Goal: Task Accomplishment & Management: Use online tool/utility

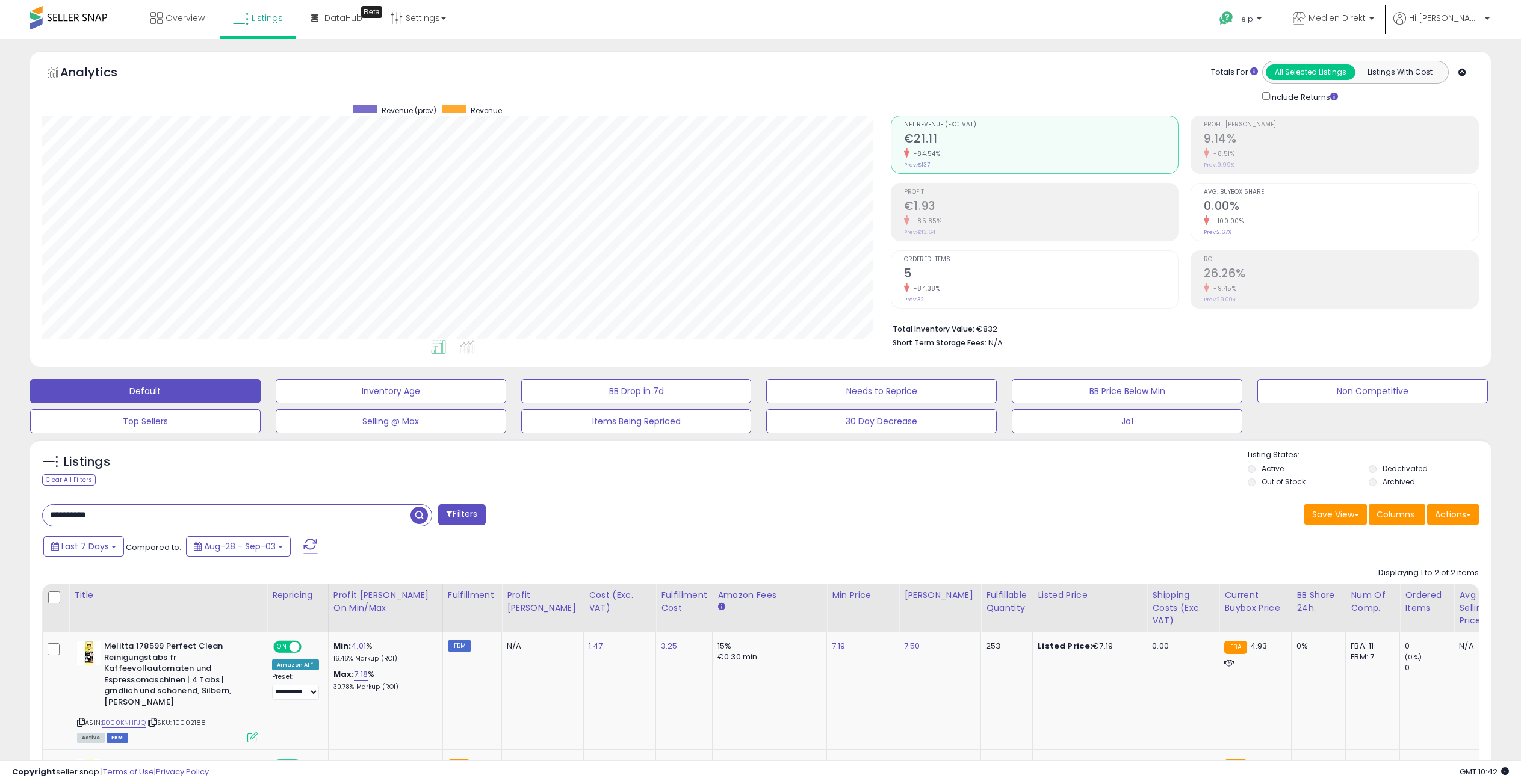
select select "**"
click at [120, 515] on input "**********" at bounding box center [227, 515] width 368 height 21
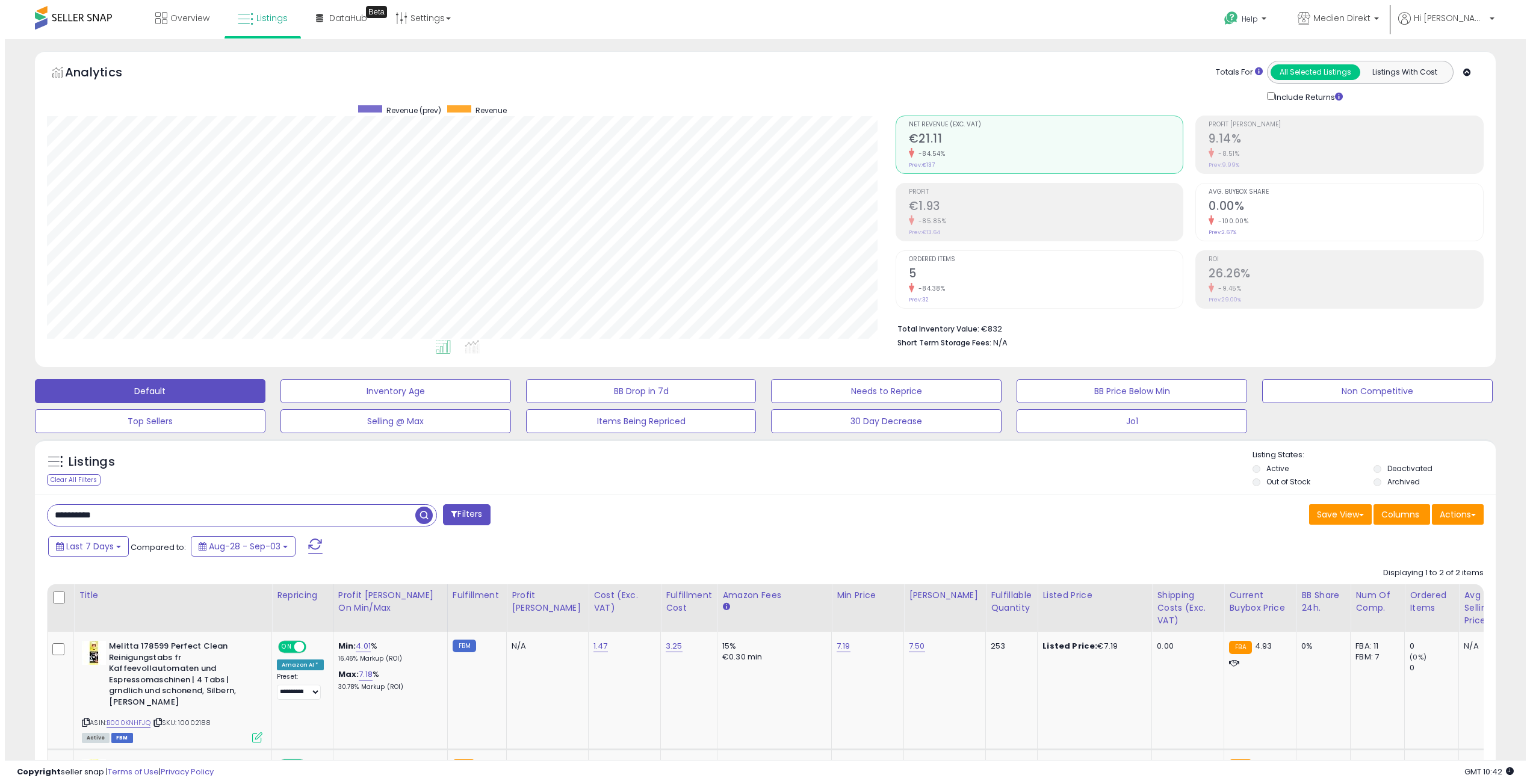
scroll to position [0, 27]
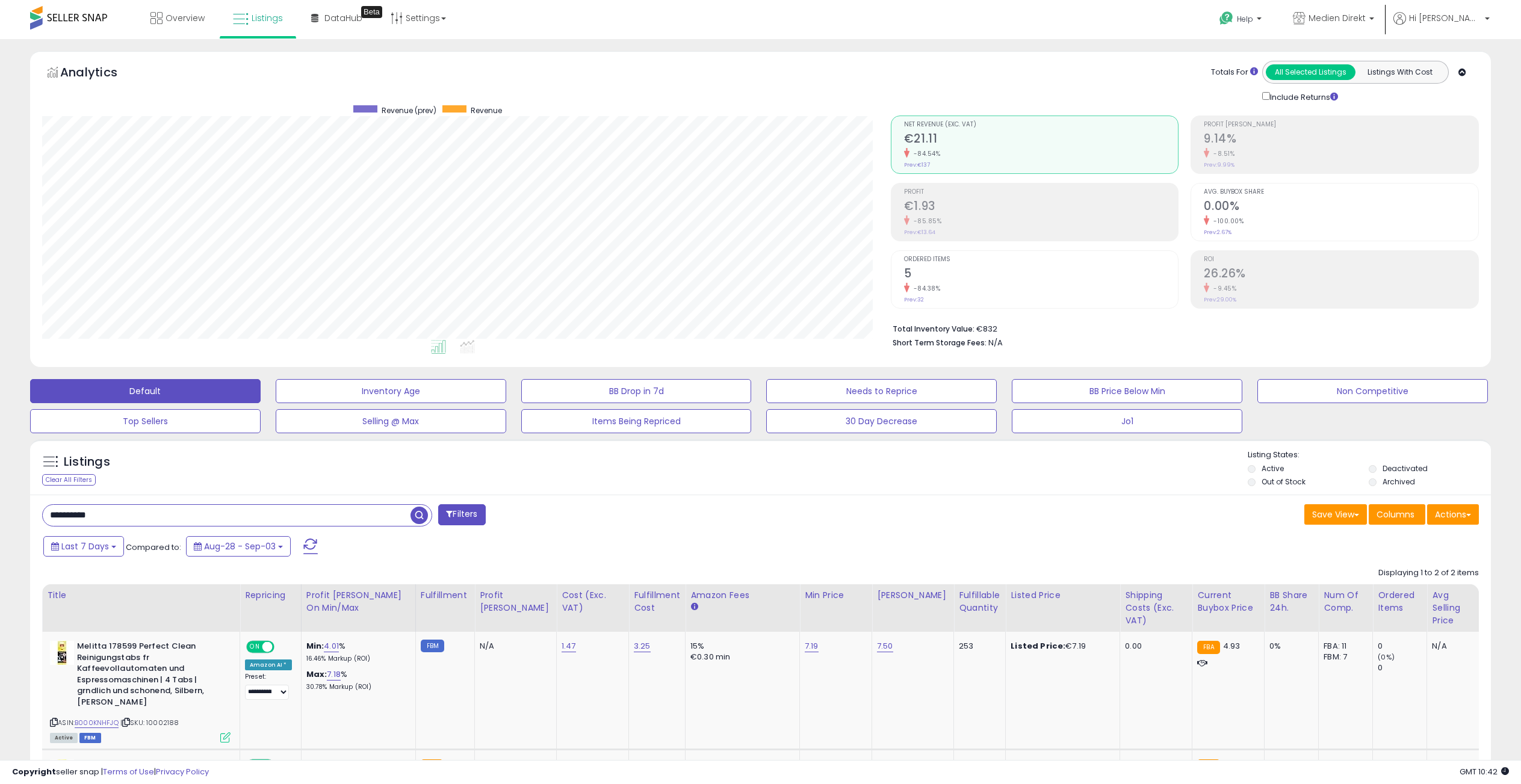
paste input "text"
click at [420, 513] on span "button" at bounding box center [419, 515] width 18 height 18
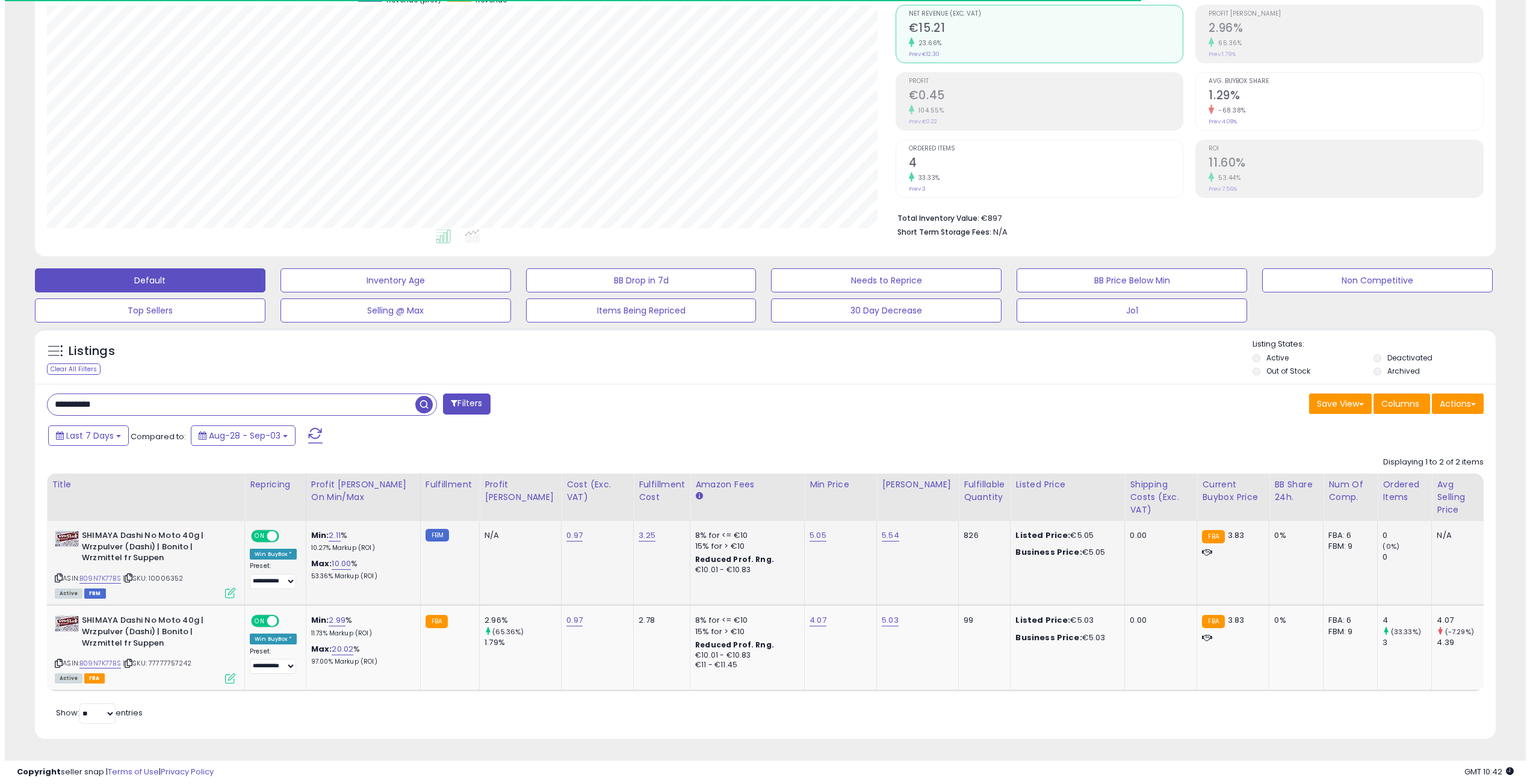
scroll to position [247, 848]
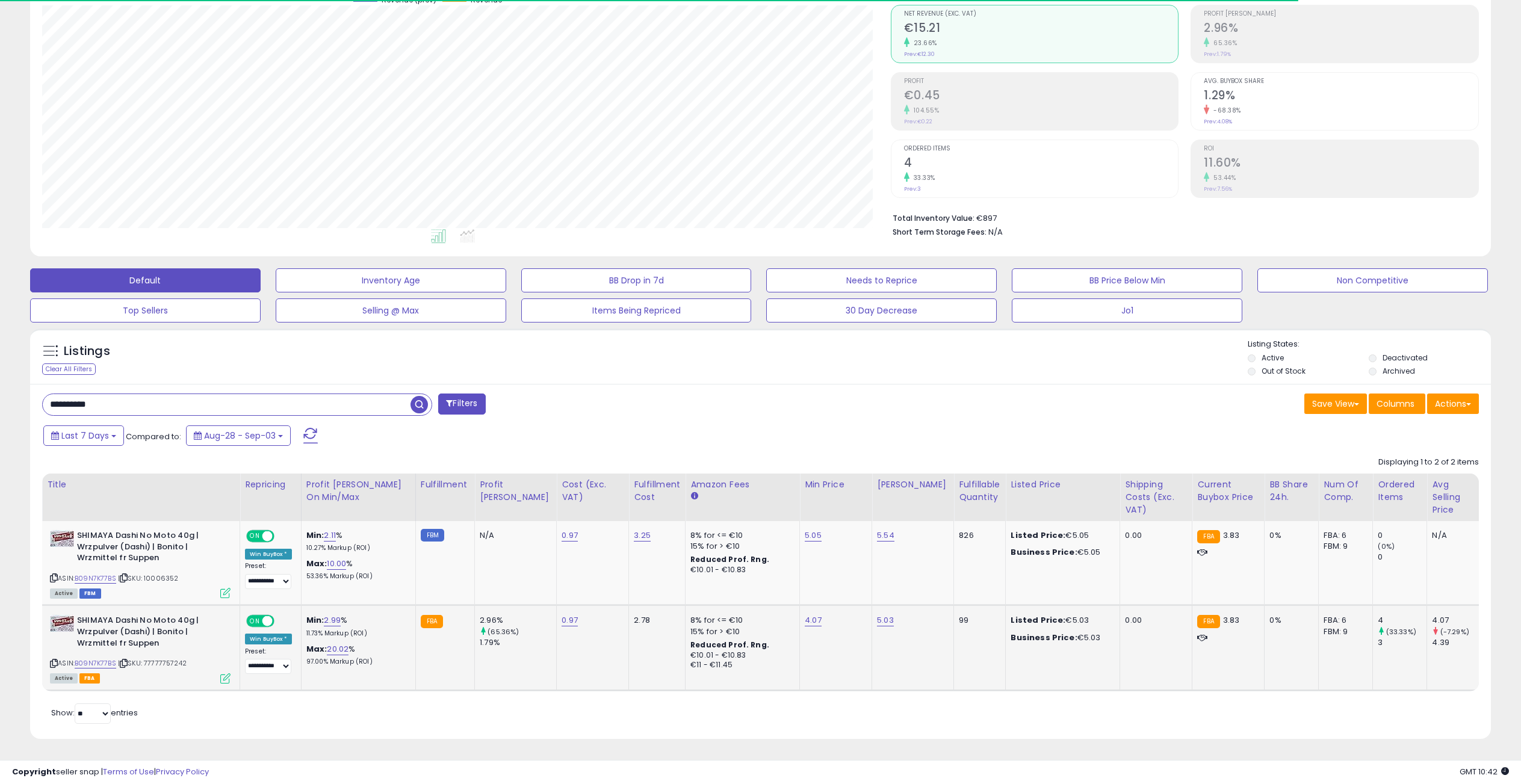
click at [225, 674] on icon at bounding box center [225, 679] width 11 height 11
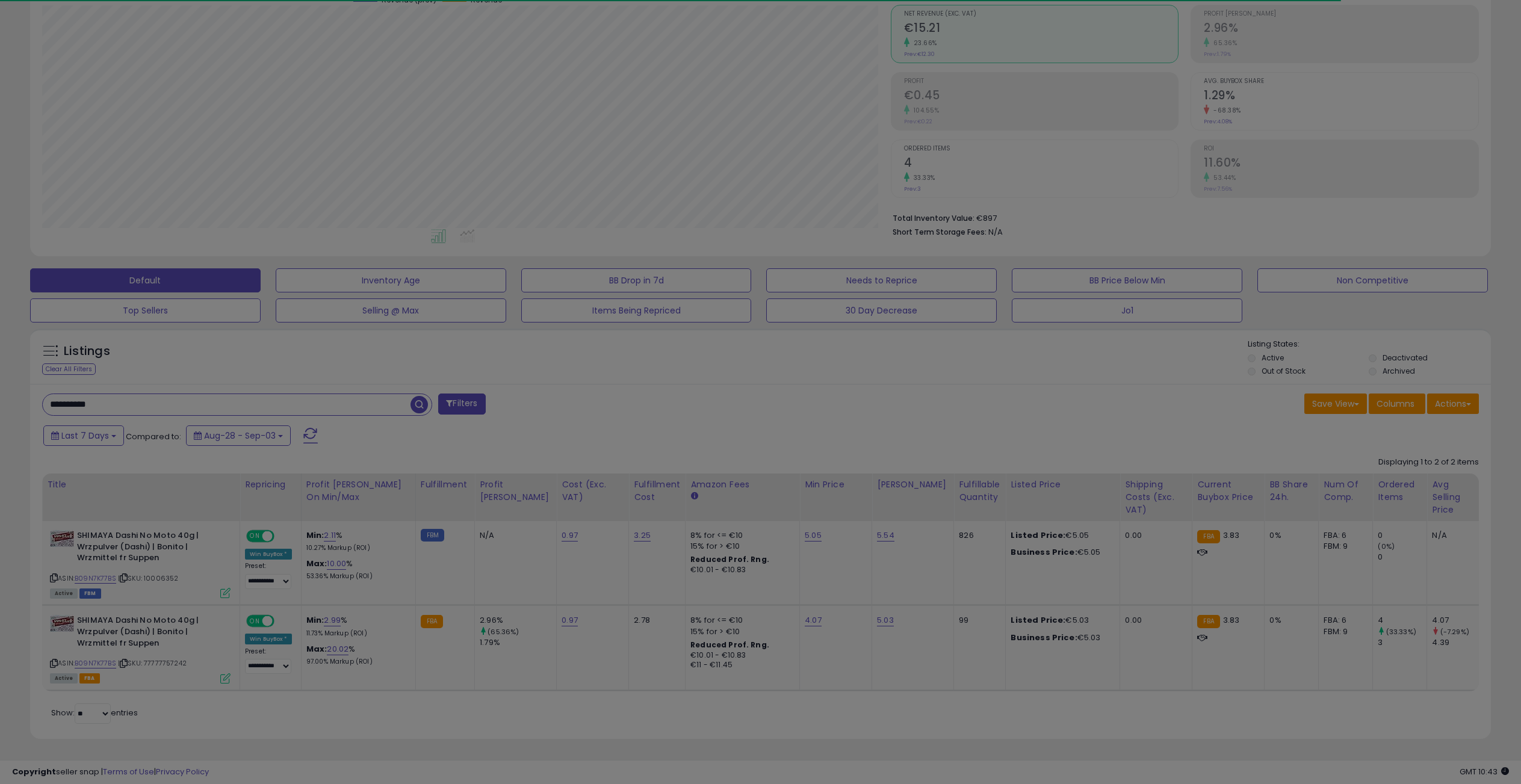
scroll to position [247, 854]
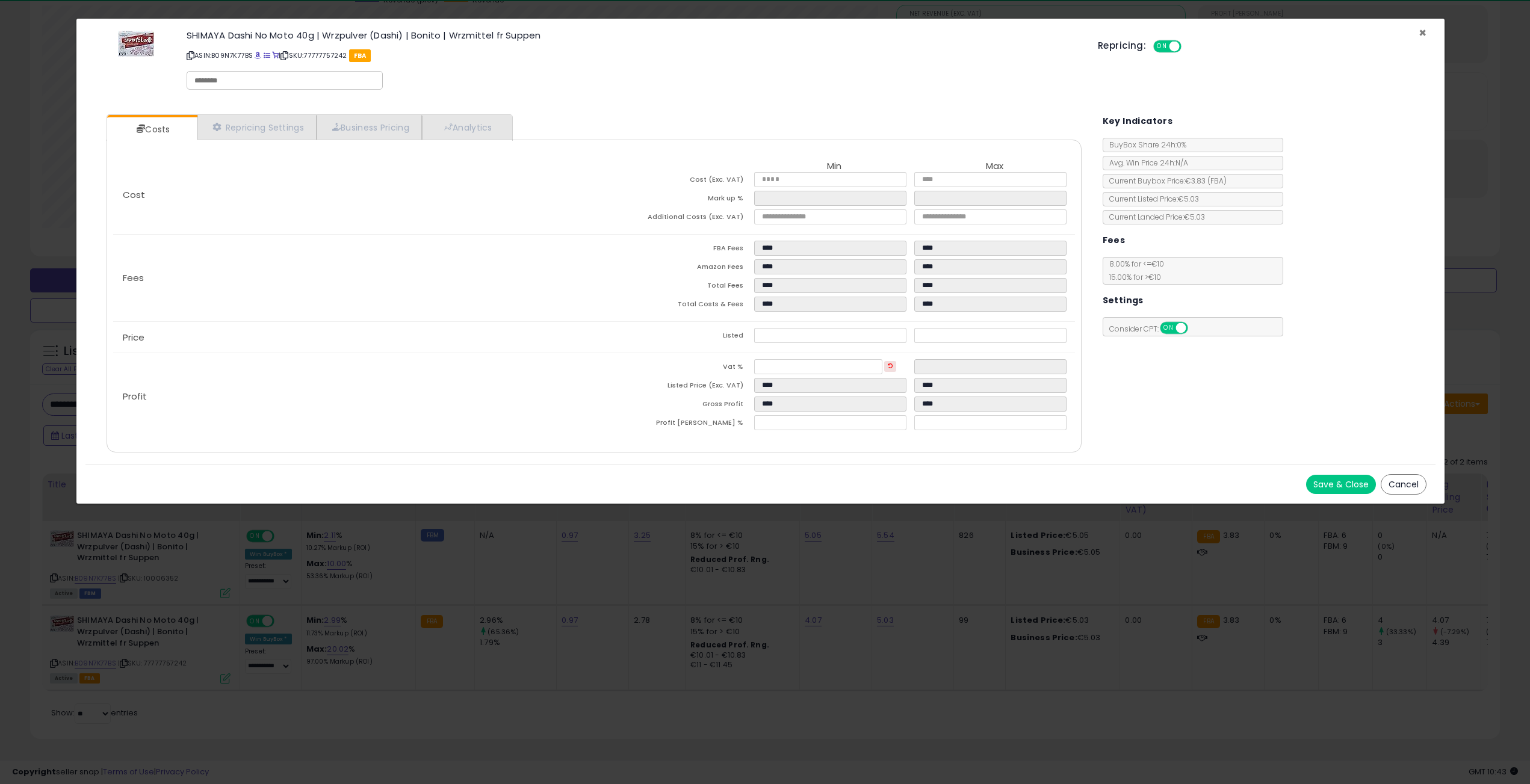
click at [1420, 34] on span "×" at bounding box center [1422, 33] width 8 height 18
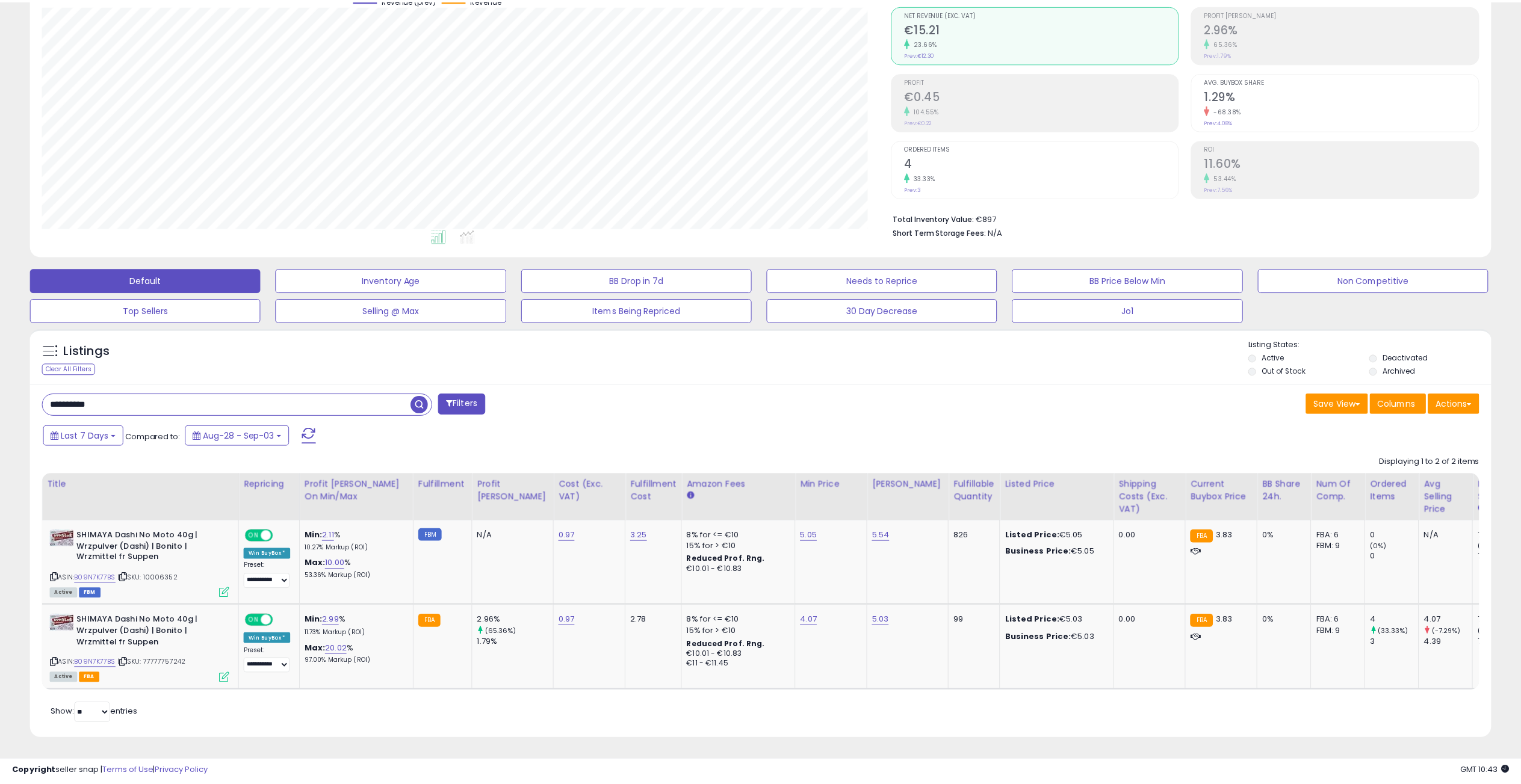
scroll to position [601520, 601028]
click at [276, 394] on input "**********" at bounding box center [227, 404] width 368 height 21
click at [277, 394] on input "**********" at bounding box center [227, 404] width 368 height 21
paste input "text"
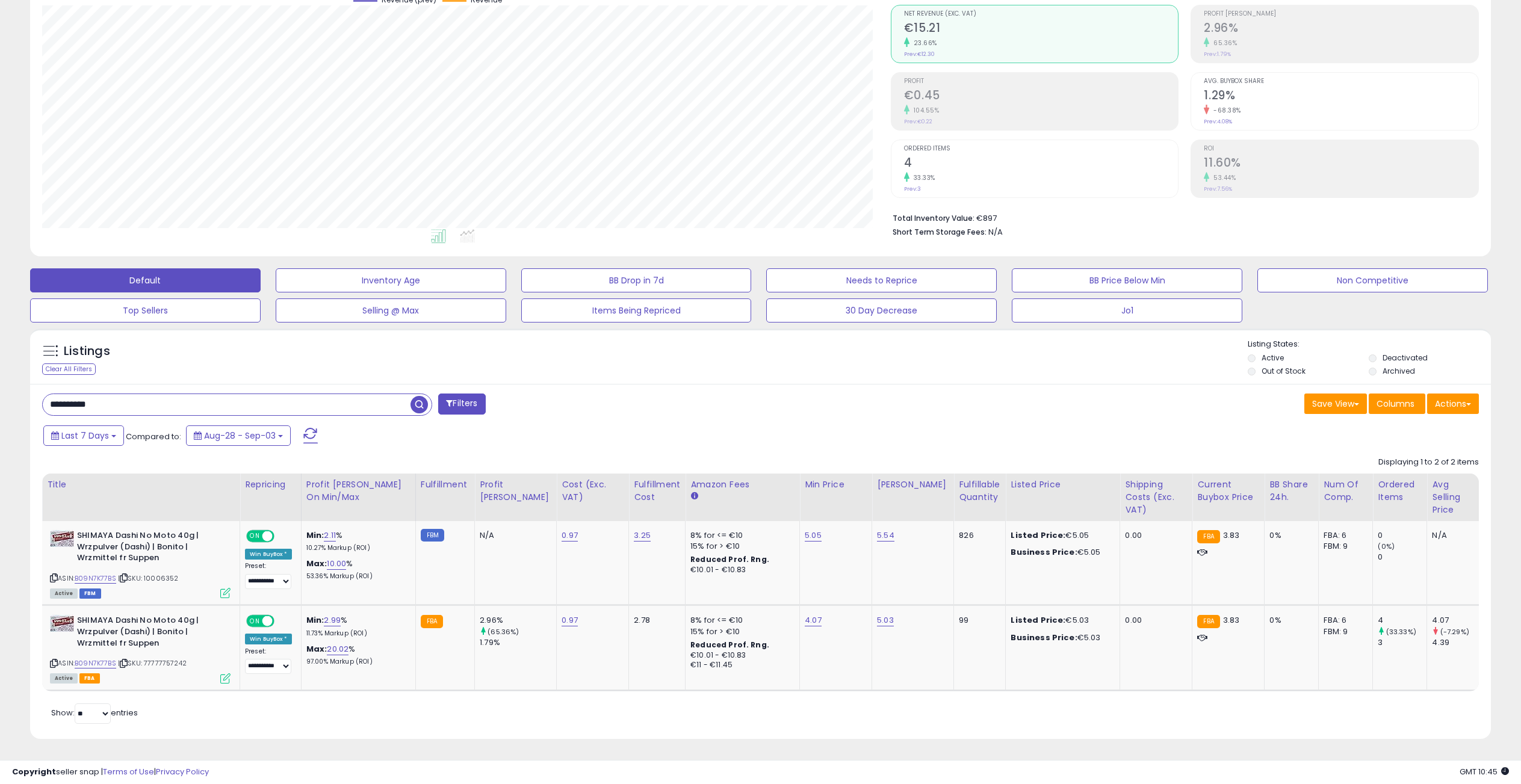
click at [412, 396] on span "button" at bounding box center [419, 404] width 18 height 18
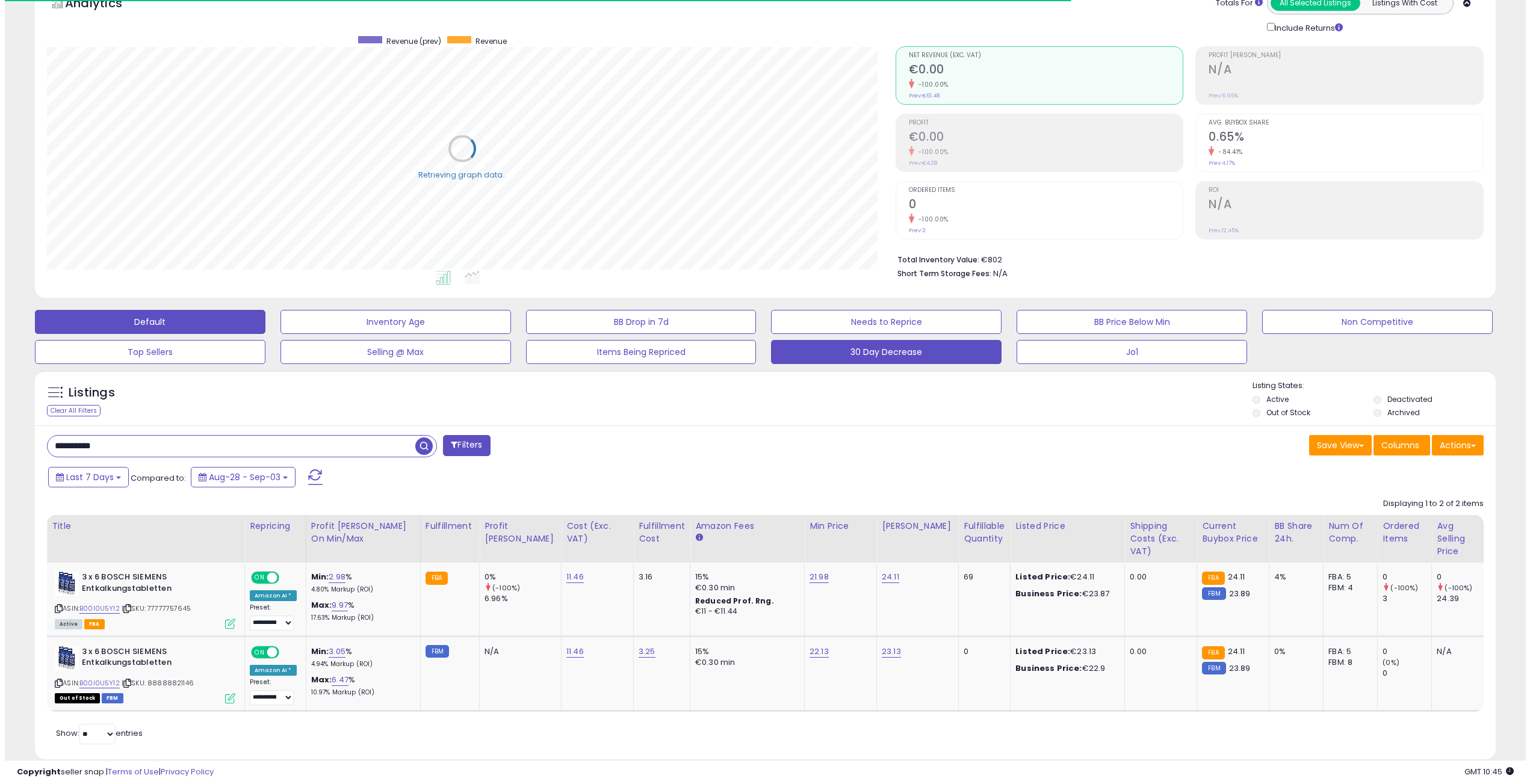
scroll to position [87, 0]
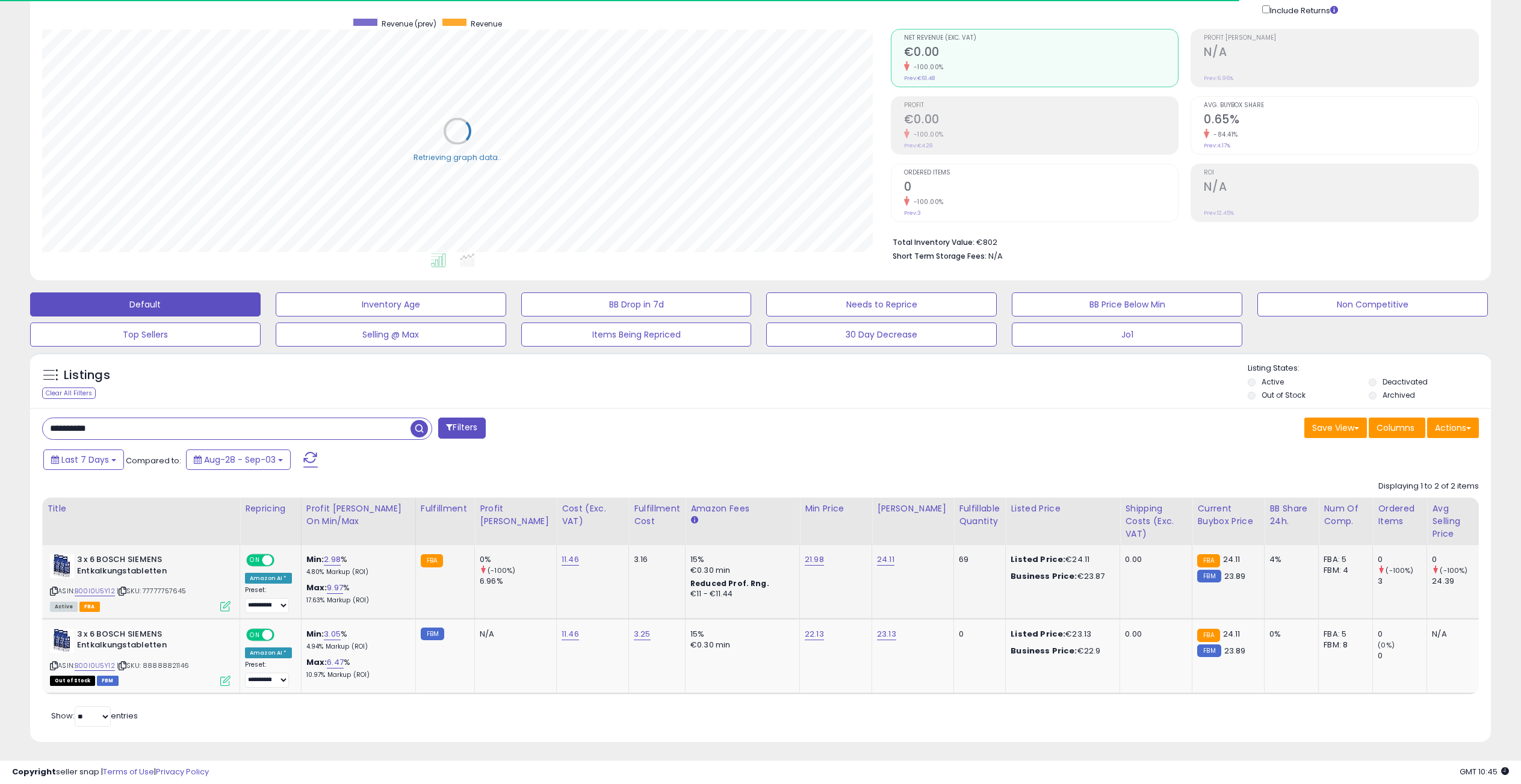
click at [225, 607] on icon at bounding box center [225, 607] width 11 height 11
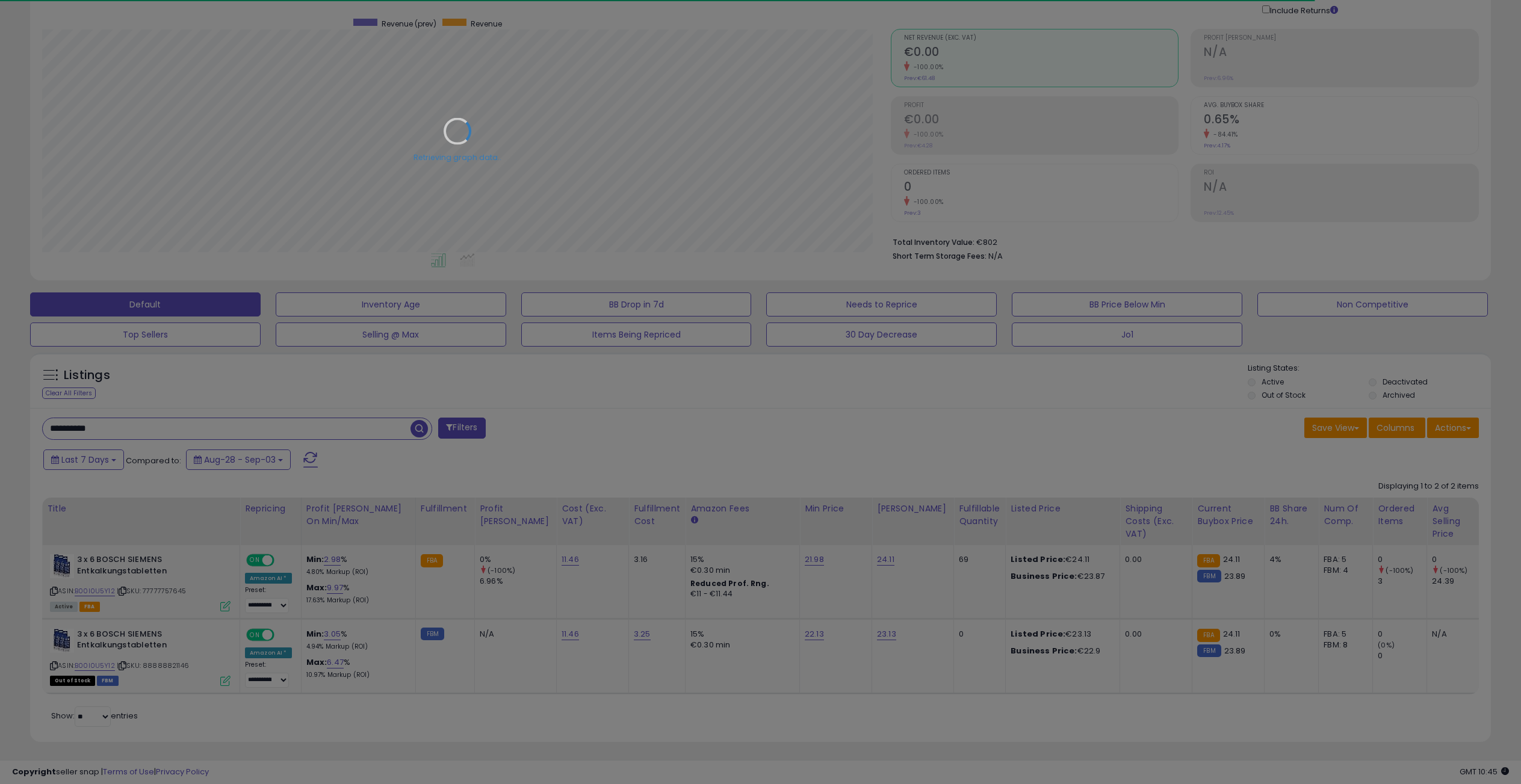
scroll to position [247, 854]
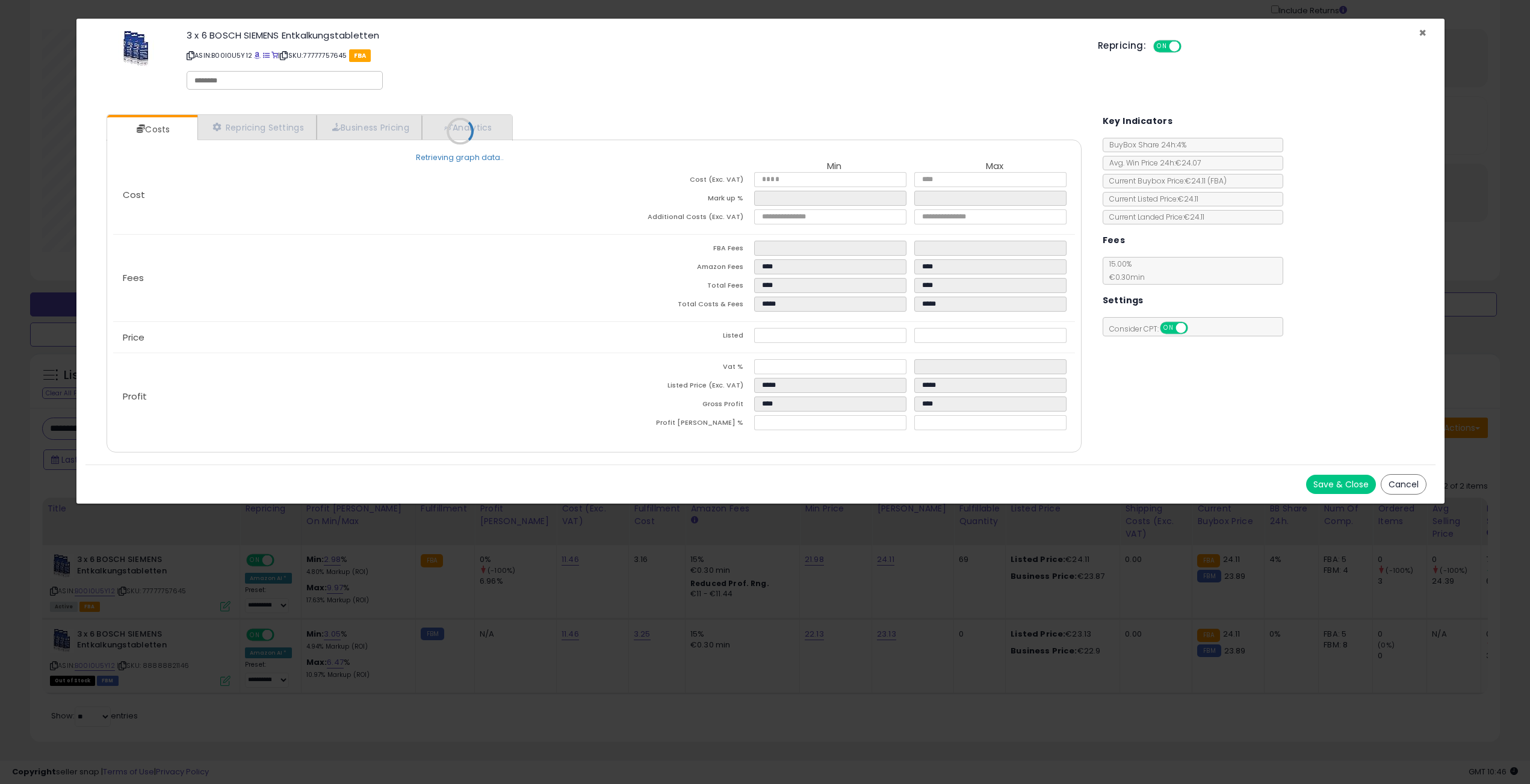
click at [1420, 30] on span "×" at bounding box center [1422, 33] width 8 height 18
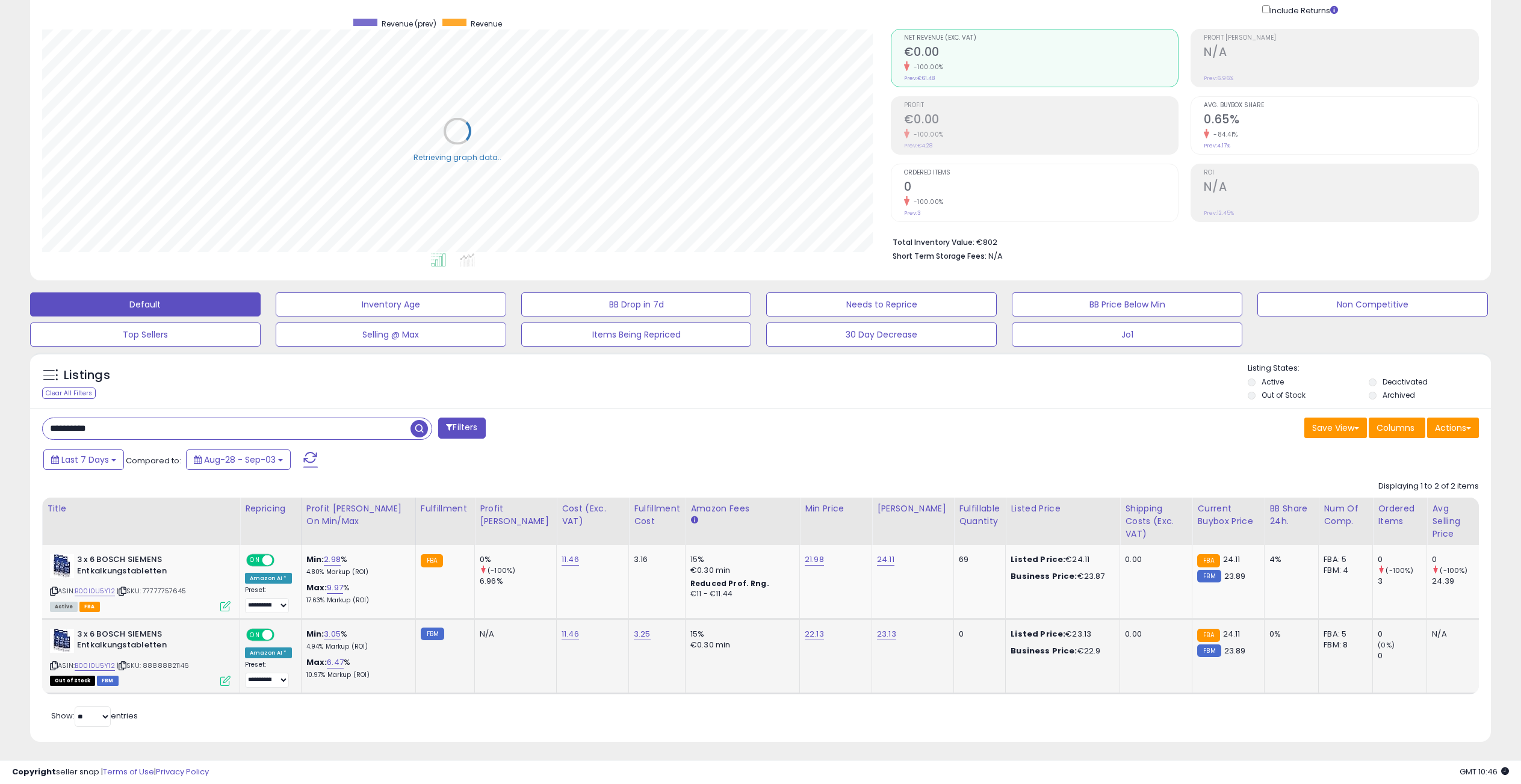
scroll to position [601520, 601028]
click at [118, 428] on input "**********" at bounding box center [227, 429] width 368 height 21
paste input "text"
click at [420, 427] on span "button" at bounding box center [419, 429] width 18 height 18
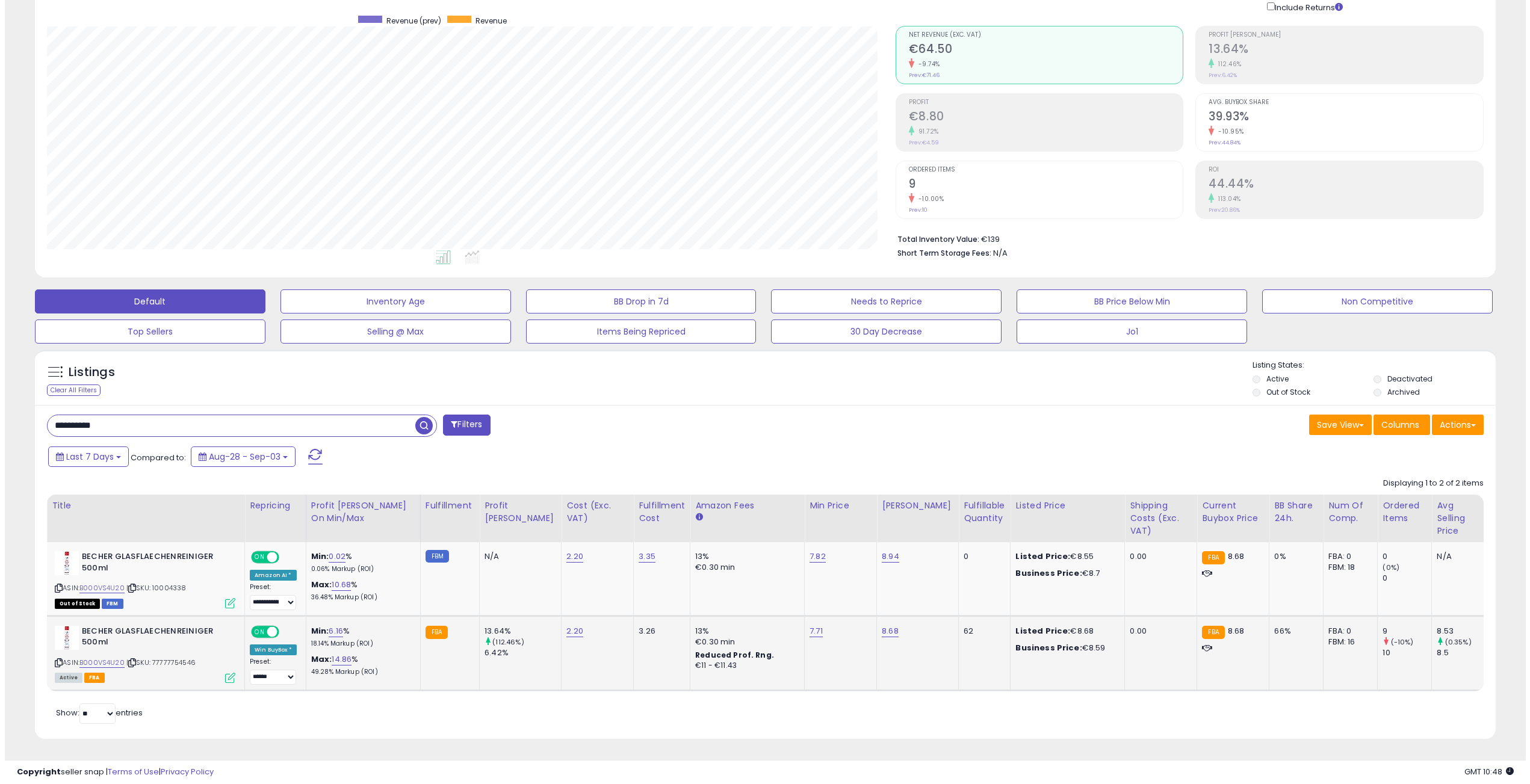
scroll to position [98, 0]
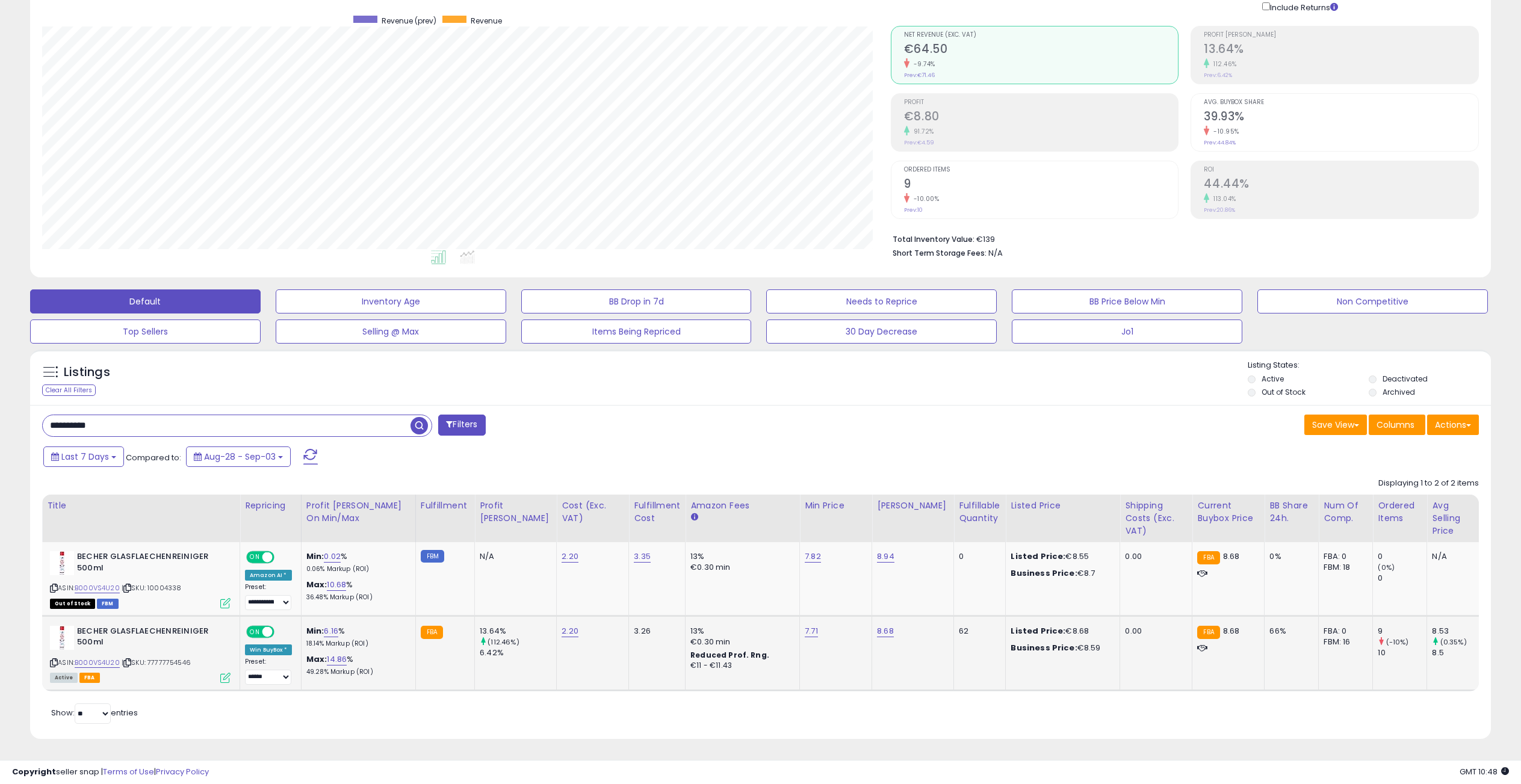
click at [226, 673] on icon at bounding box center [225, 678] width 11 height 11
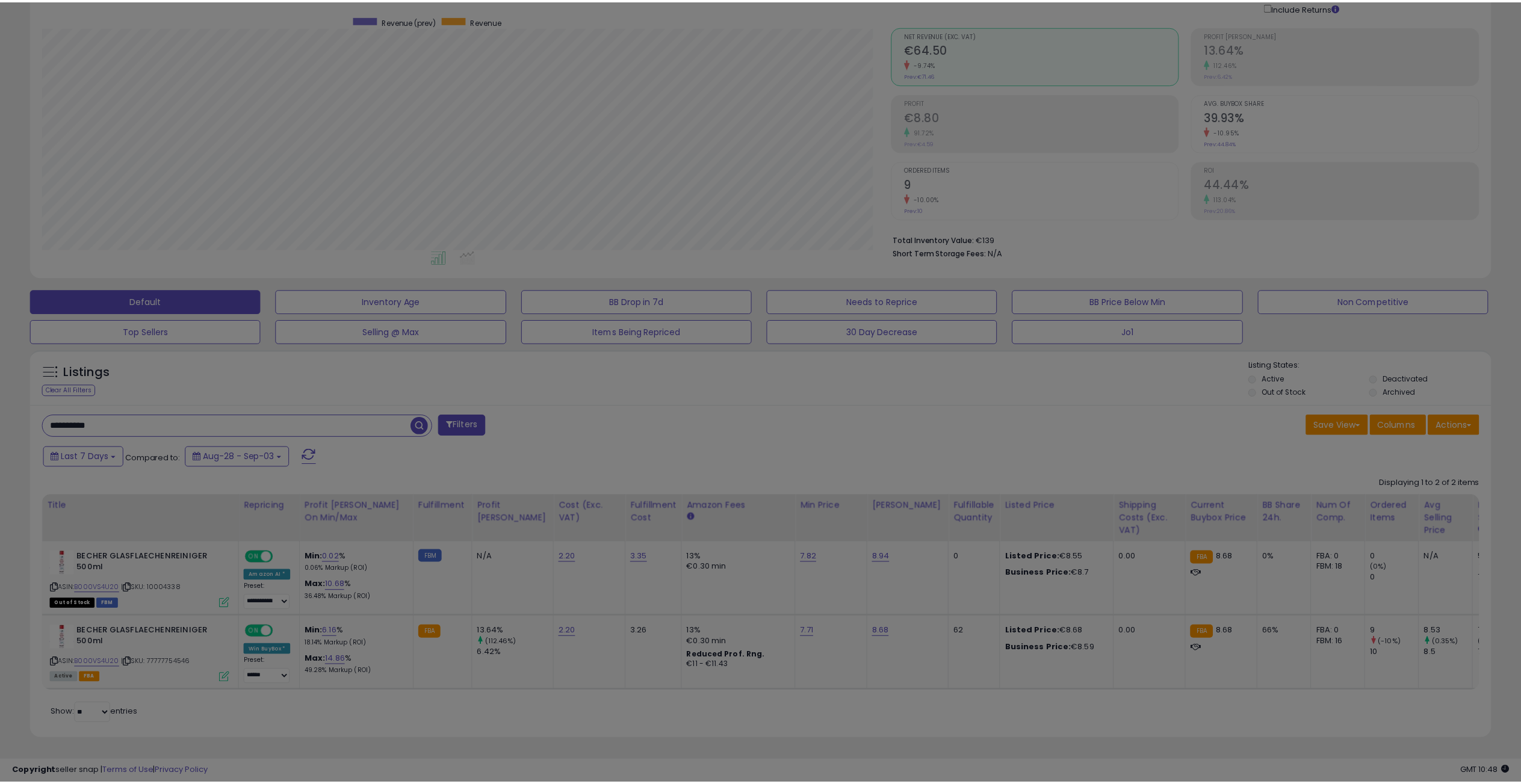
scroll to position [247, 854]
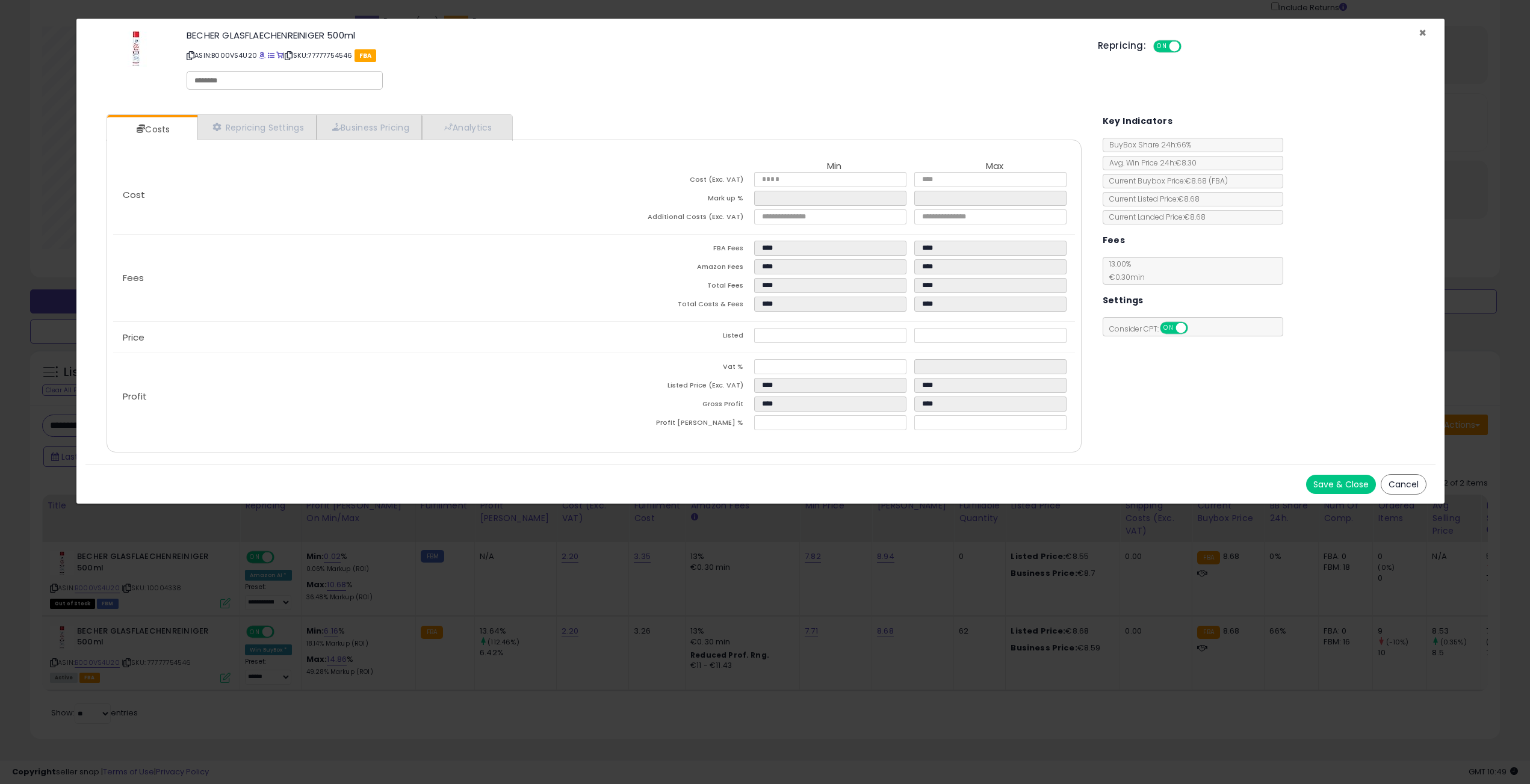
click at [1423, 33] on span "×" at bounding box center [1422, 33] width 8 height 18
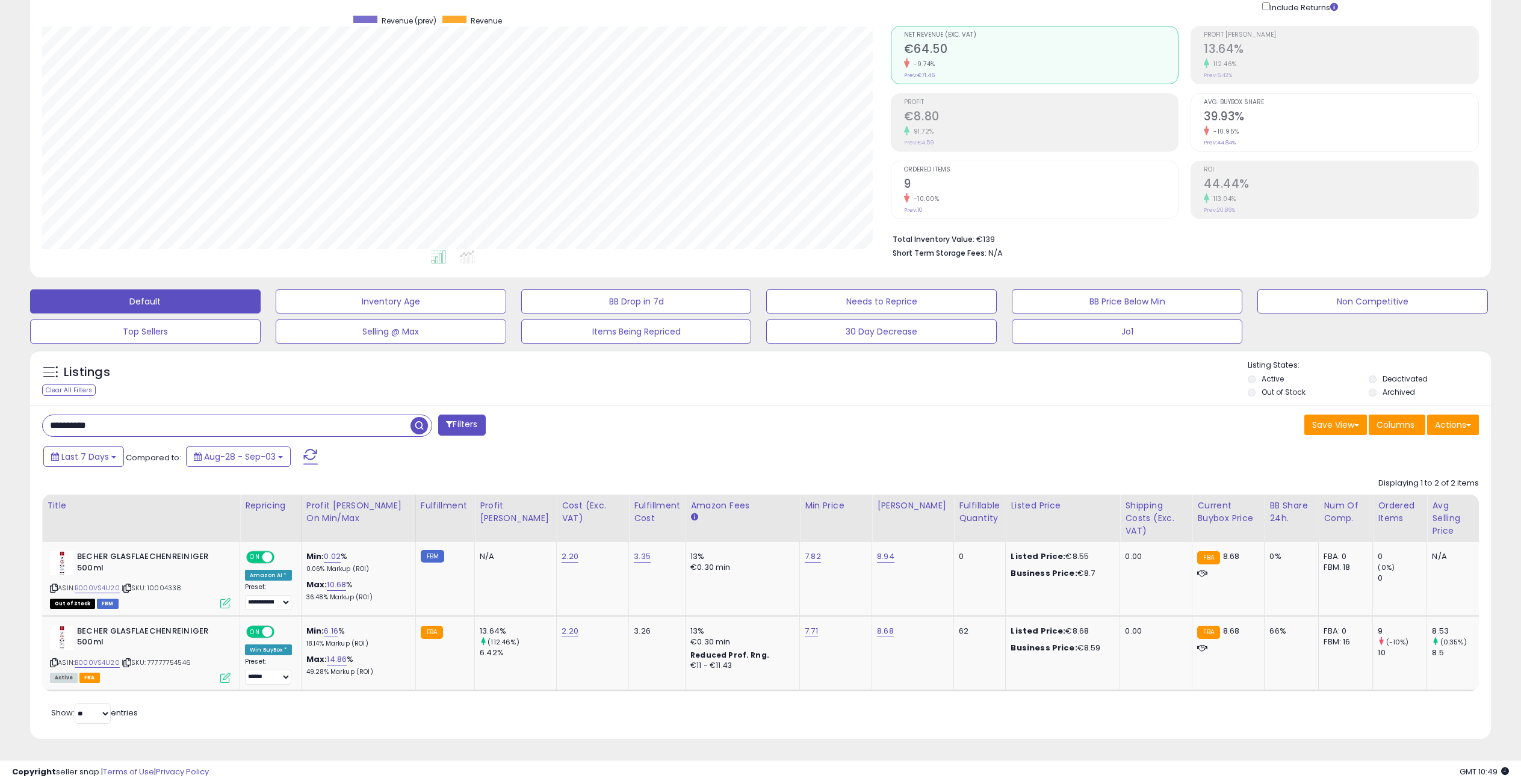
scroll to position [601520, 601028]
click at [133, 425] on input "**********" at bounding box center [227, 425] width 368 height 21
paste input "text"
click at [416, 417] on span "button" at bounding box center [419, 425] width 18 height 18
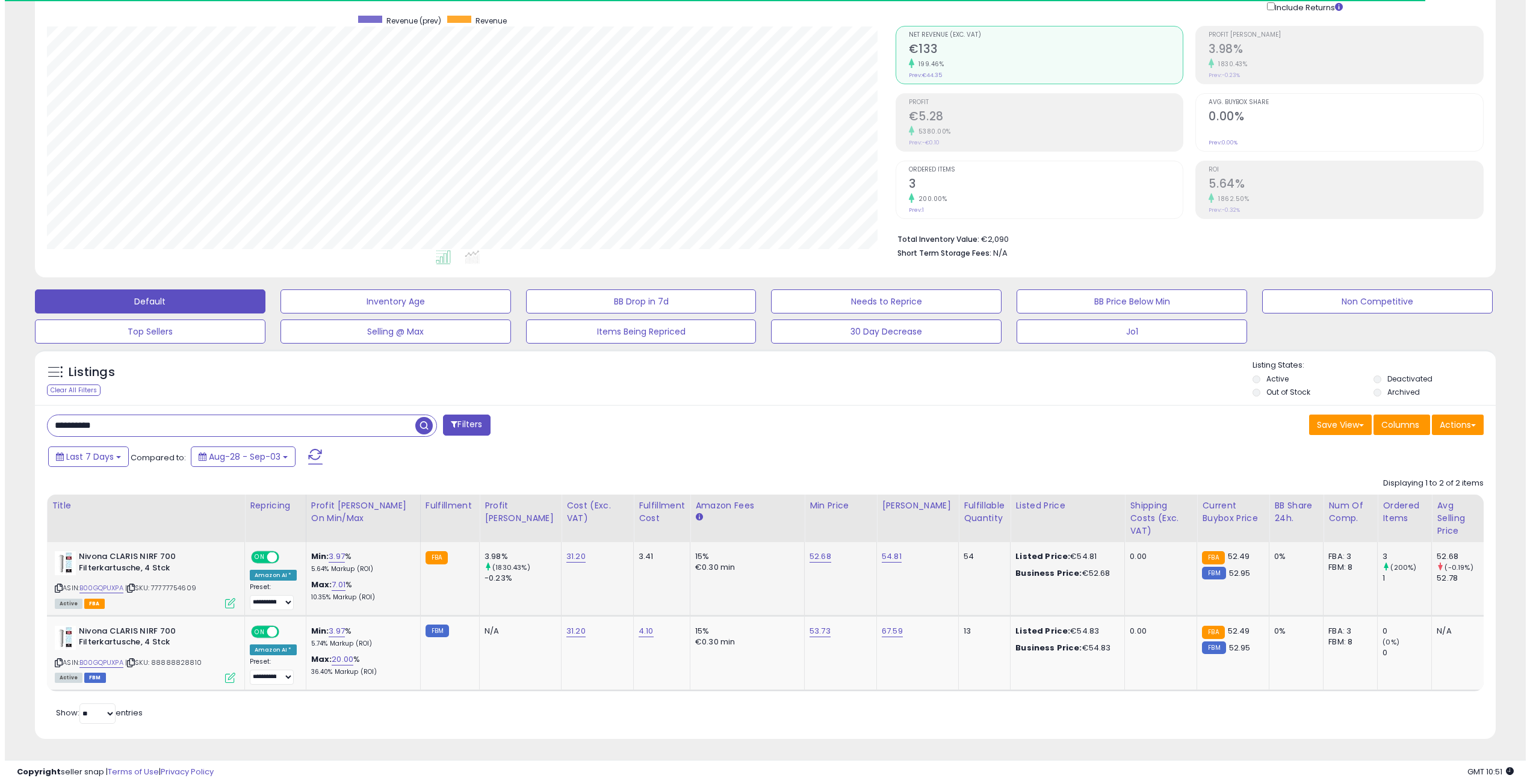
scroll to position [247, 848]
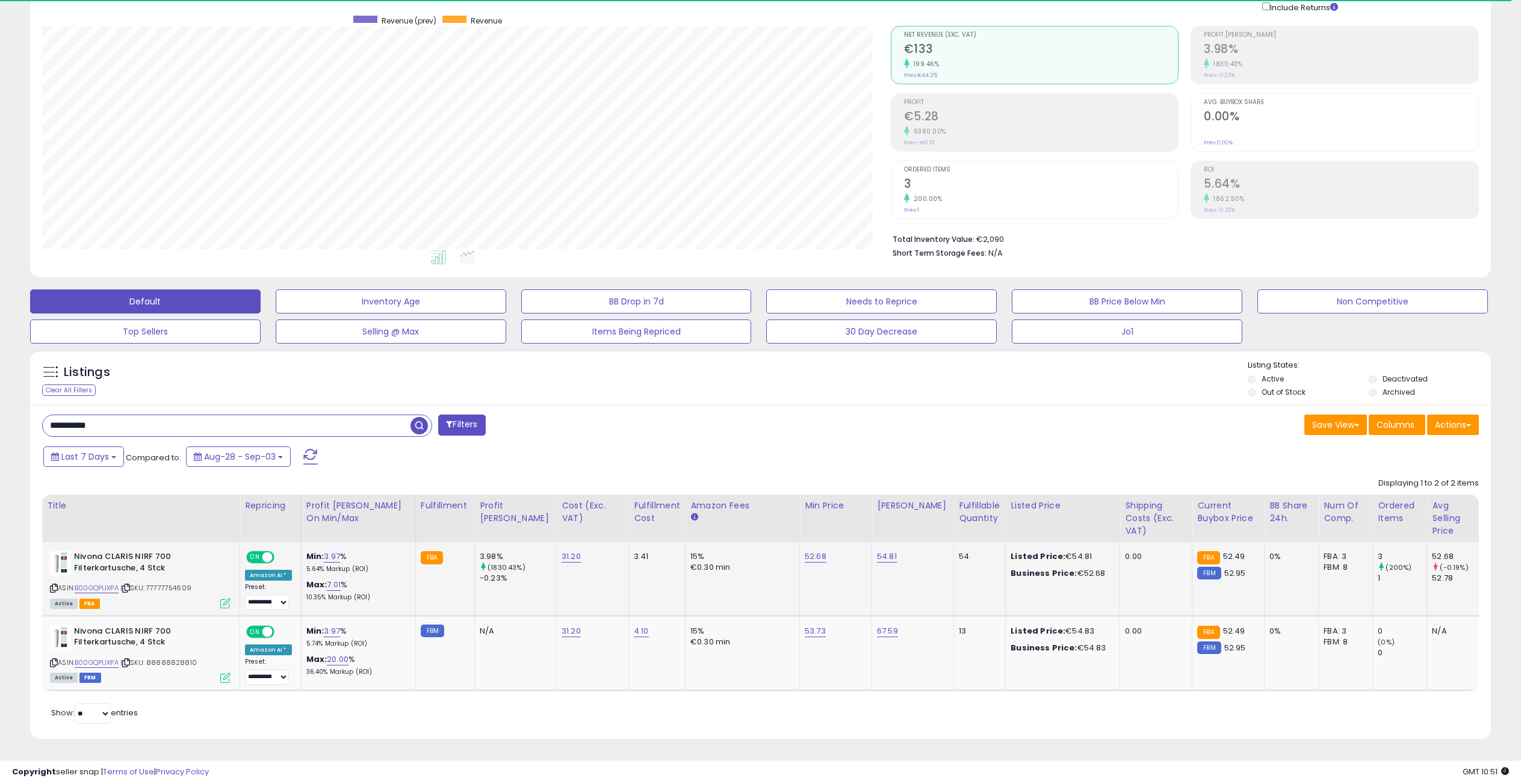
click at [225, 598] on icon at bounding box center [225, 603] width 11 height 11
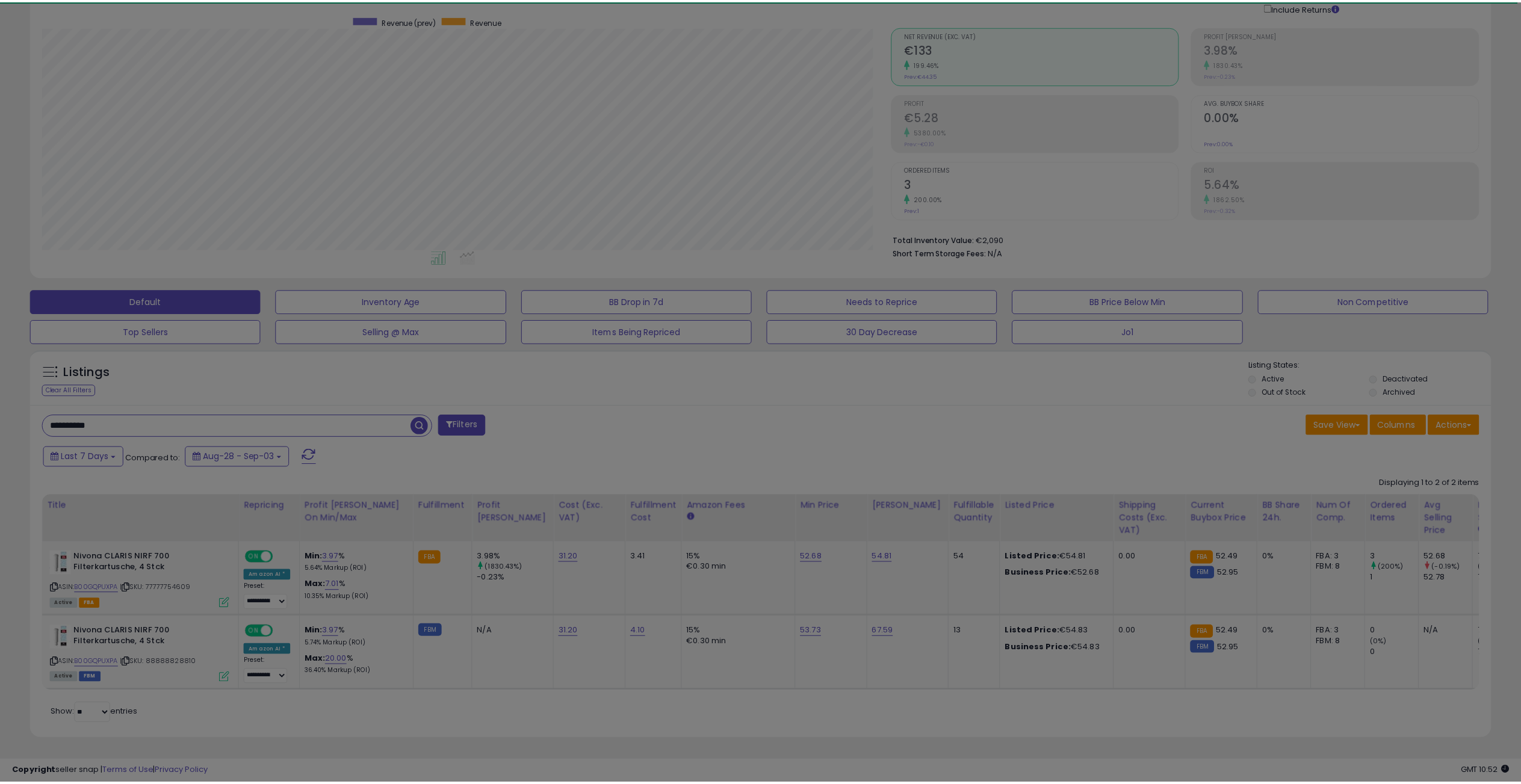
scroll to position [247, 854]
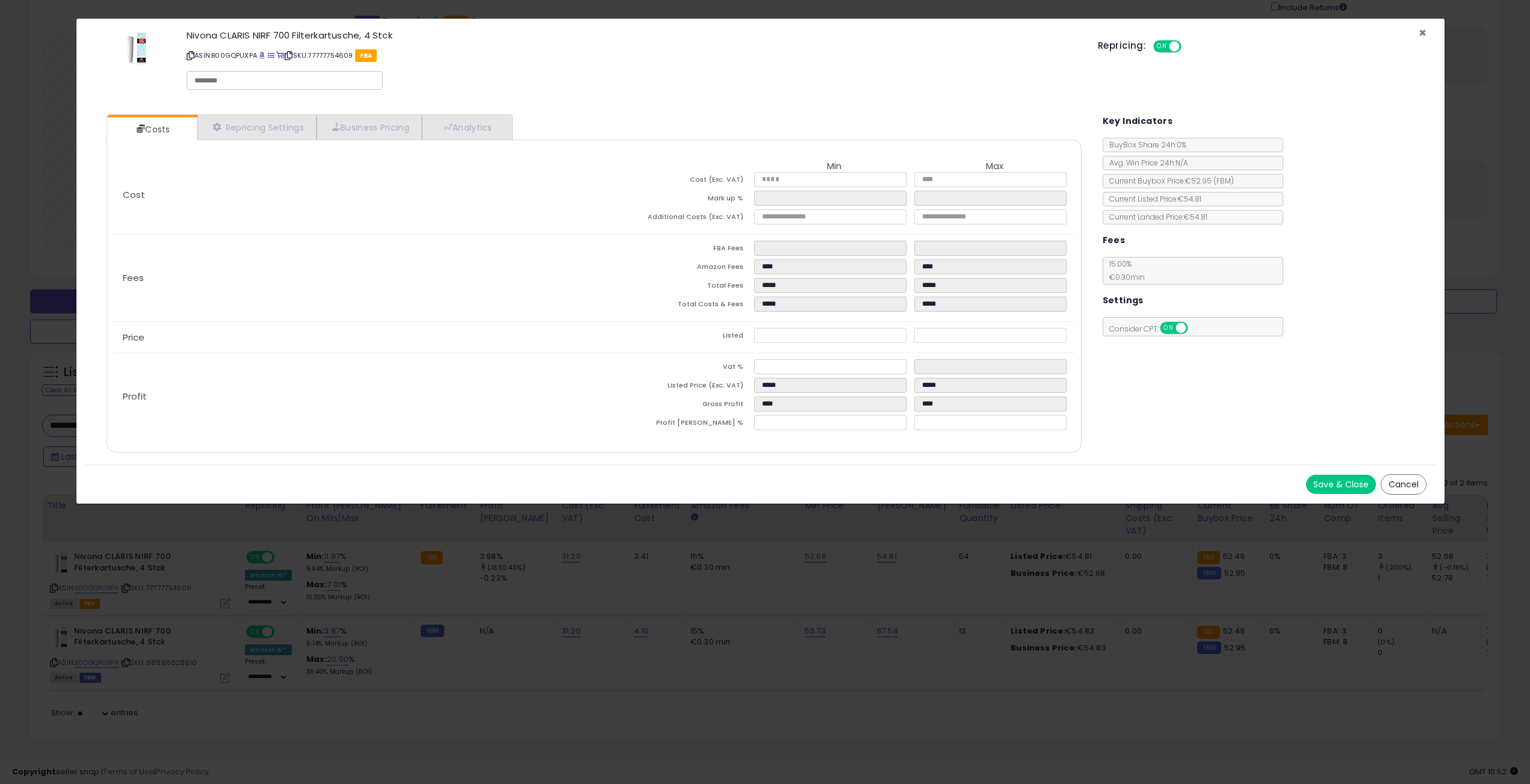
click at [1423, 32] on span "×" at bounding box center [1422, 33] width 8 height 18
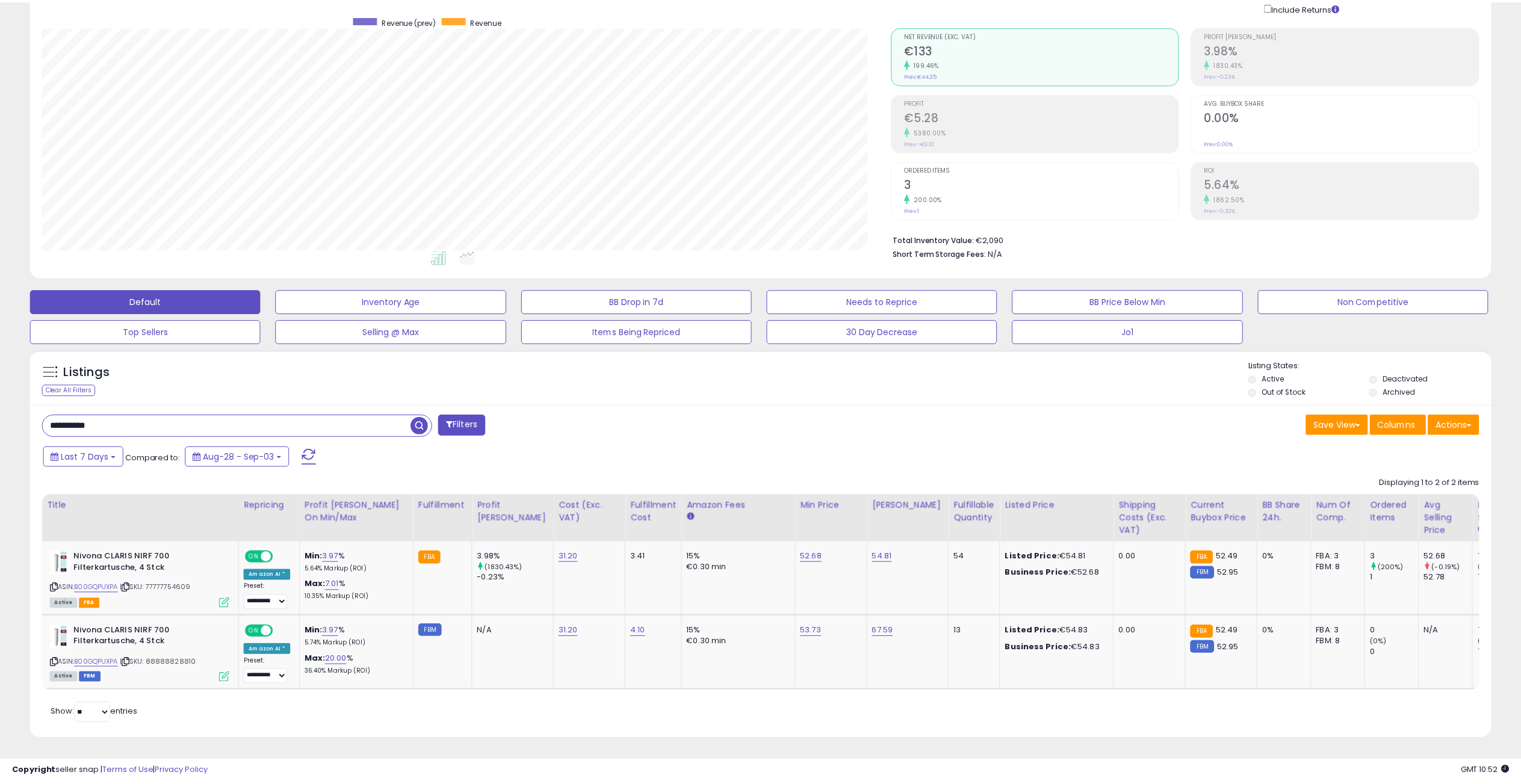
scroll to position [601520, 601028]
click at [145, 415] on input "**********" at bounding box center [227, 425] width 368 height 21
paste input "text"
type input "**********"
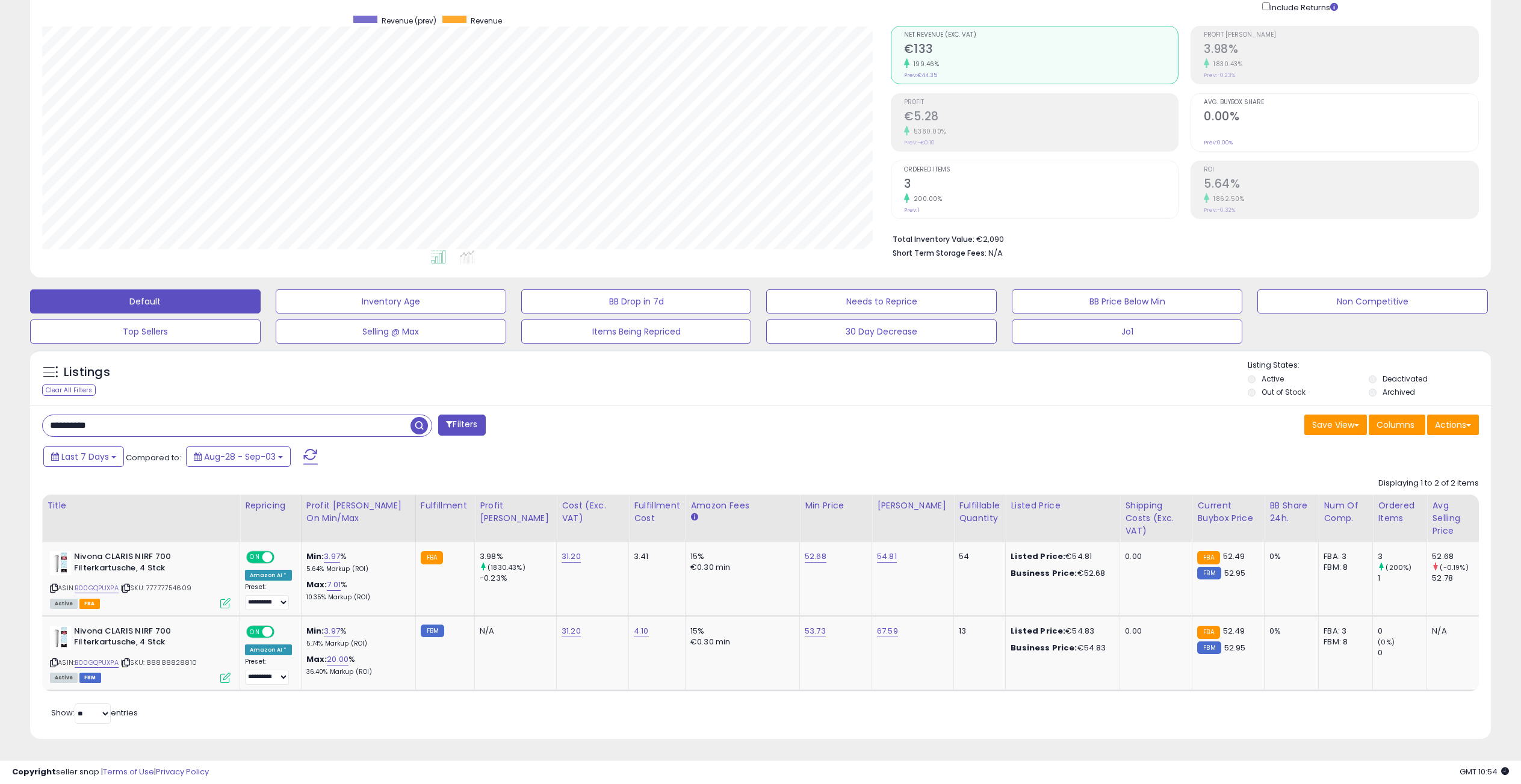
click at [419, 417] on span "button" at bounding box center [419, 425] width 18 height 18
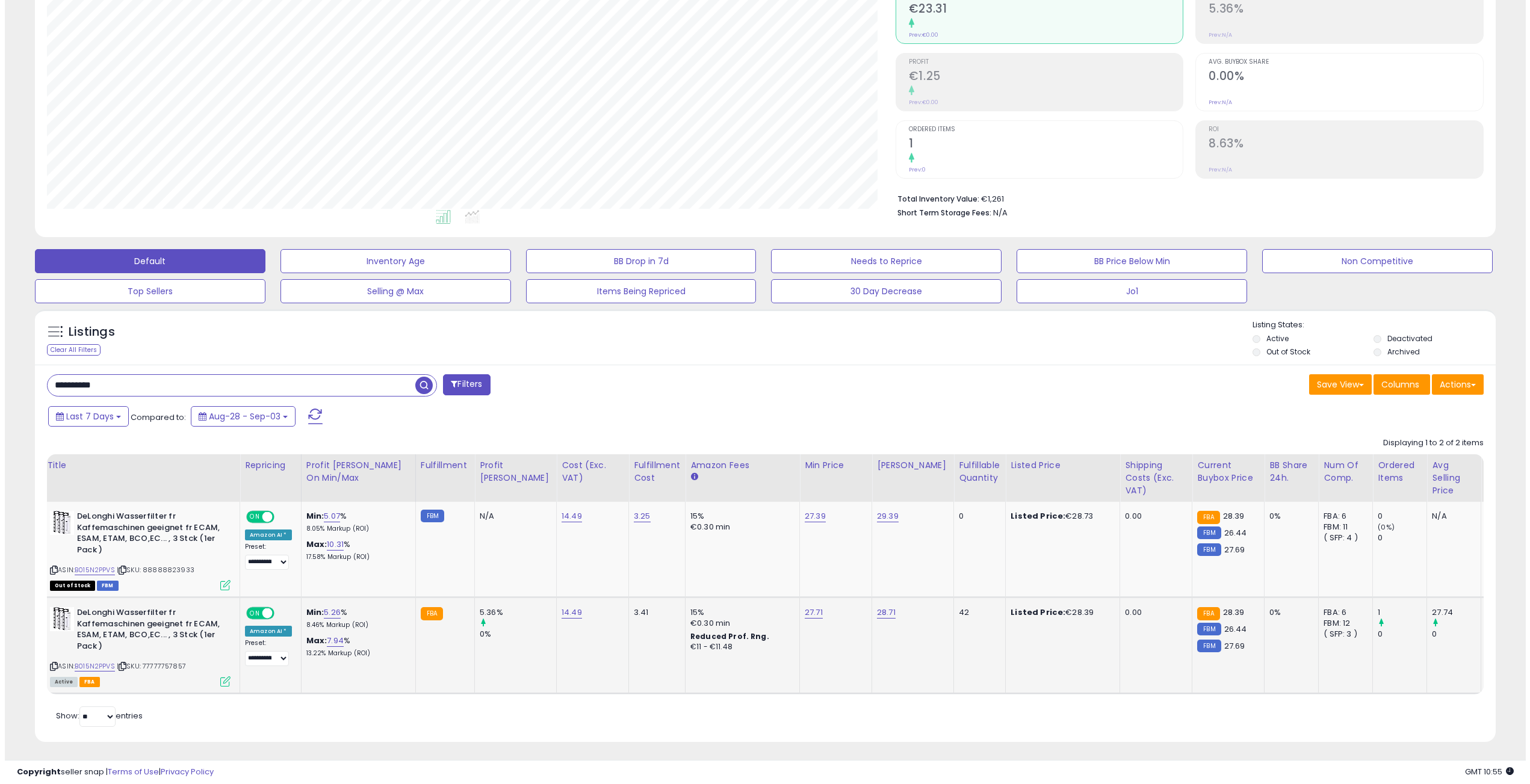
scroll to position [142, 0]
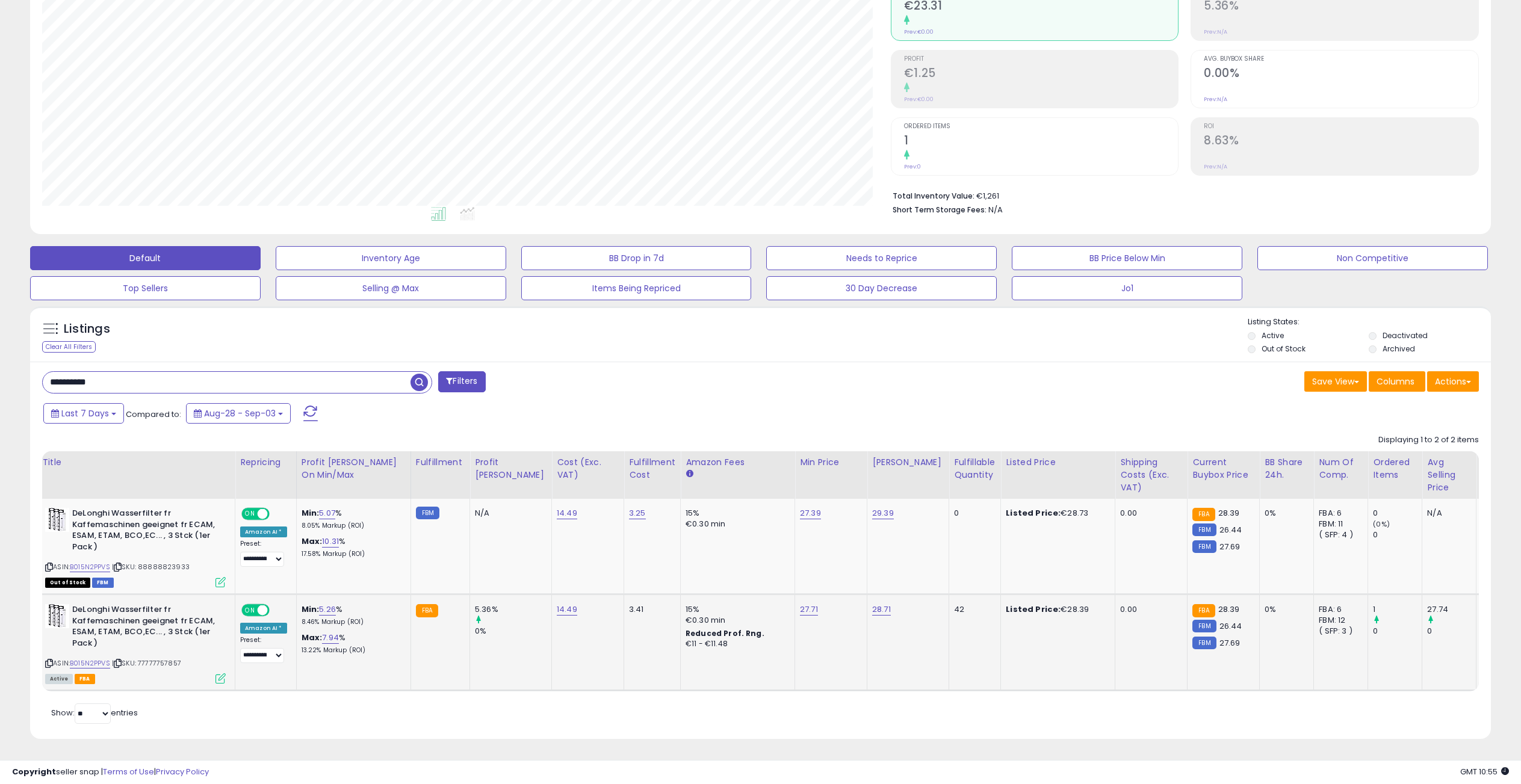
click at [221, 674] on icon at bounding box center [221, 679] width 11 height 11
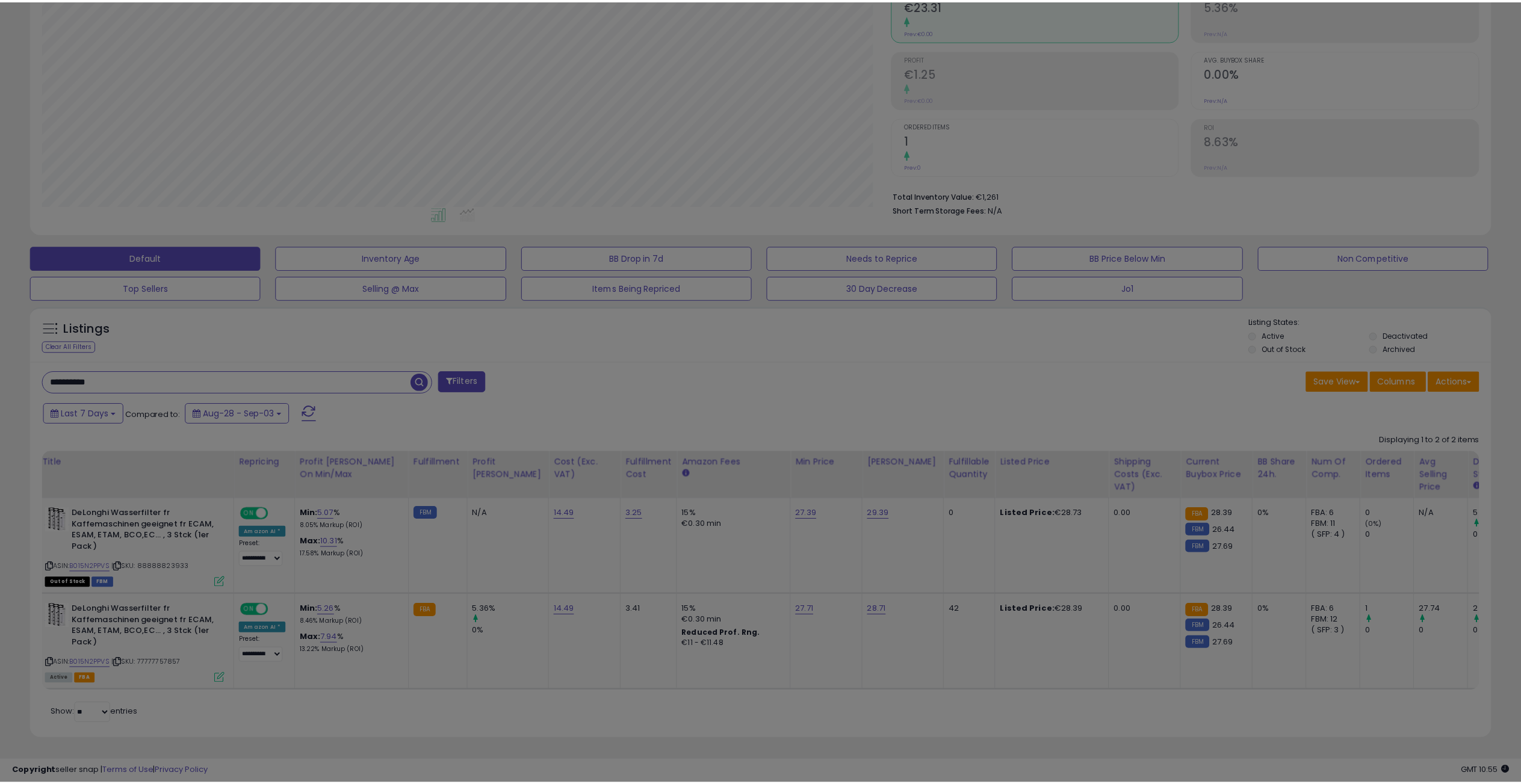
scroll to position [247, 854]
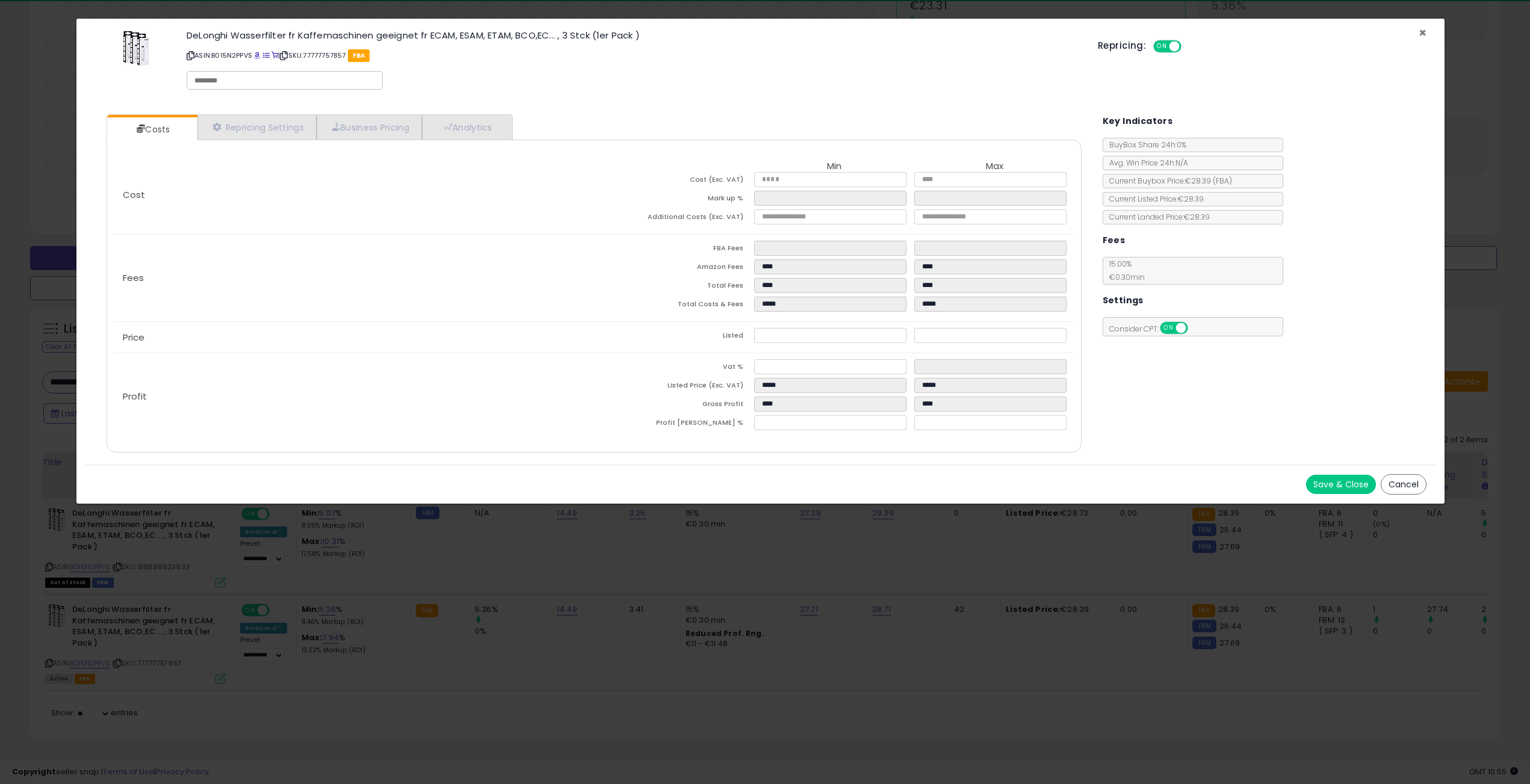
click at [1423, 32] on span "×" at bounding box center [1422, 33] width 8 height 18
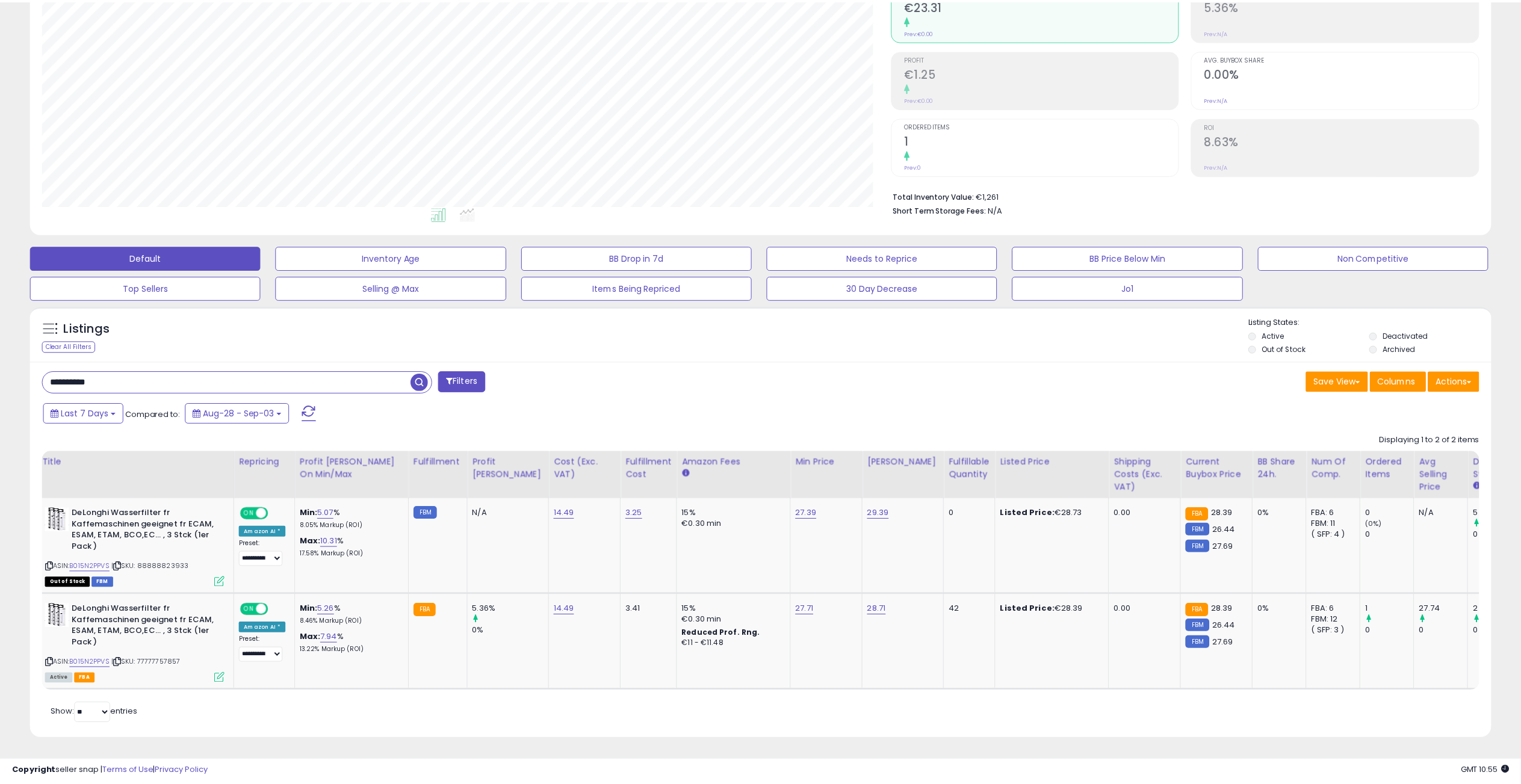
scroll to position [601520, 601028]
